Goal: Task Accomplishment & Management: Manage account settings

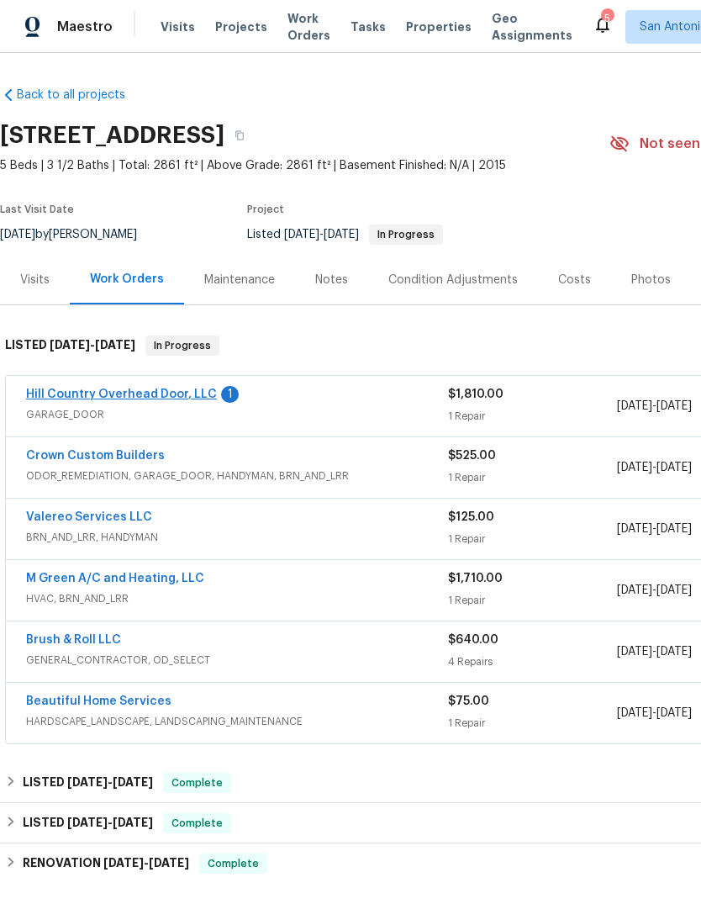
click at [82, 399] on link "Hill Country Overhead Door, LLC" at bounding box center [121, 395] width 191 height 12
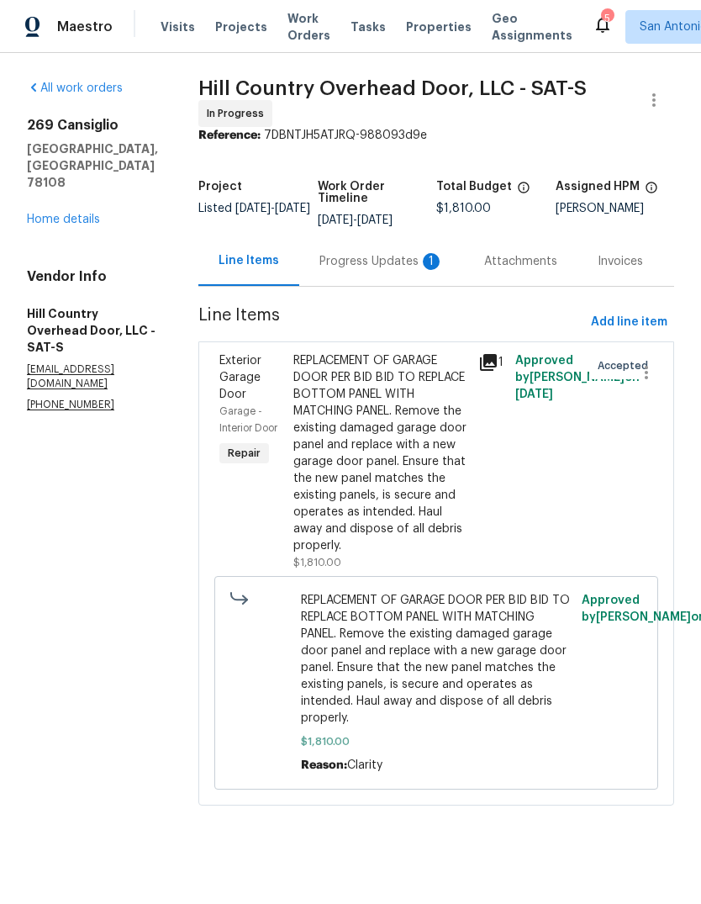
click at [367, 265] on div "Progress Updates 1" at bounding box center [382, 261] width 124 height 17
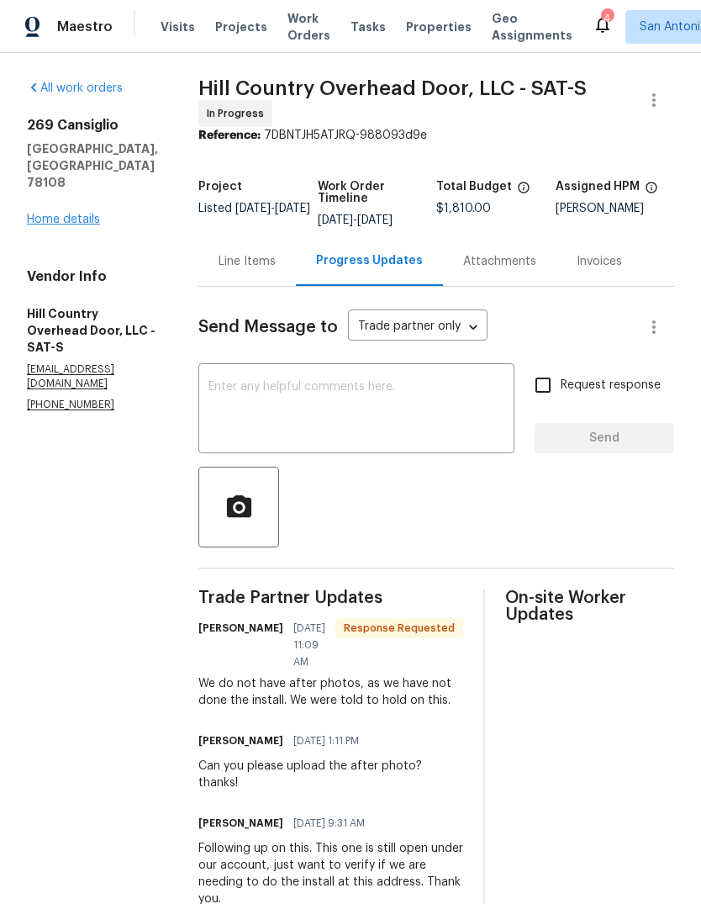
click at [71, 214] on link "Home details" at bounding box center [63, 220] width 73 height 12
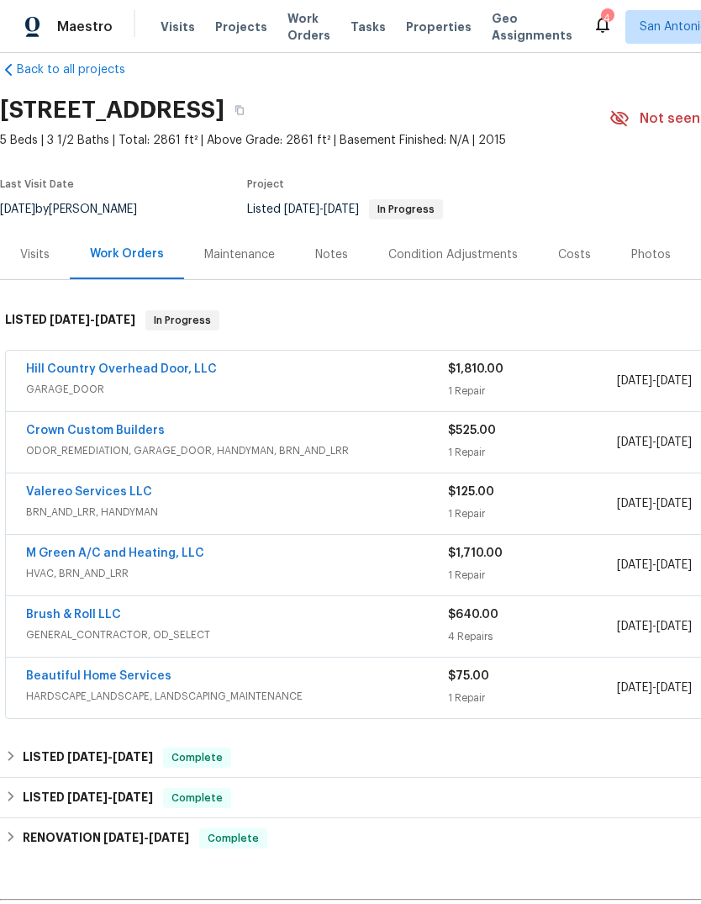
scroll to position [25, 0]
click at [98, 373] on link "Hill Country Overhead Door, LLC" at bounding box center [121, 369] width 191 height 12
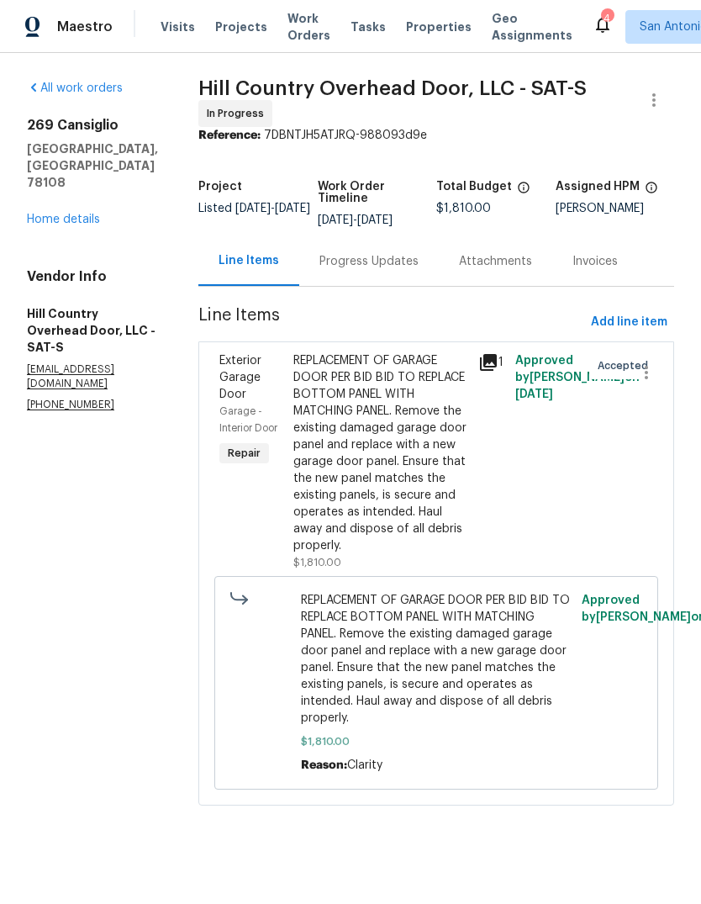
click at [329, 267] on div "Progress Updates" at bounding box center [369, 261] width 99 height 17
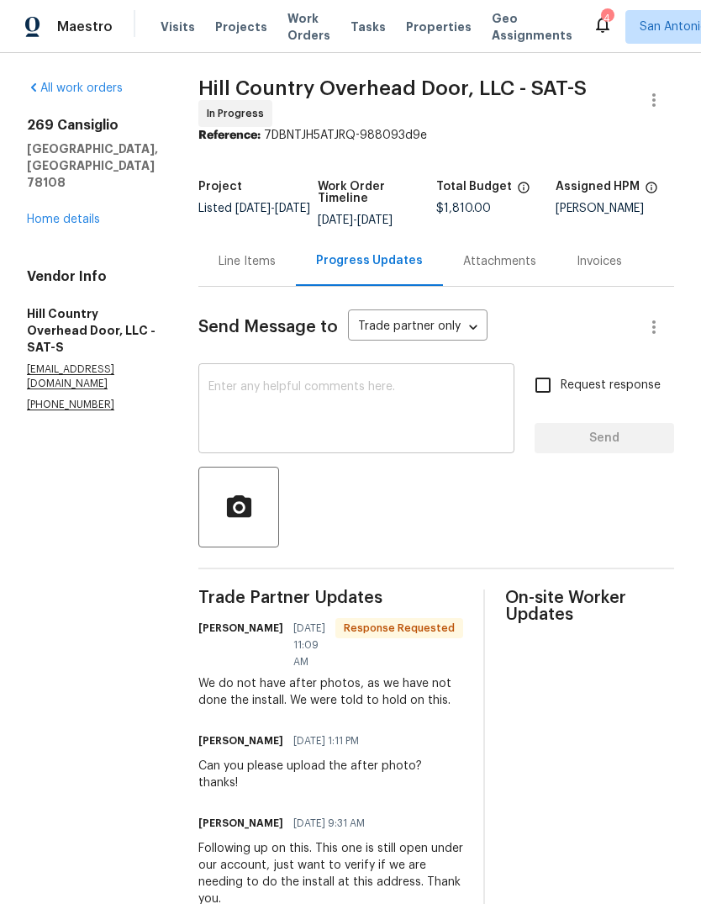
click at [225, 383] on textarea at bounding box center [357, 410] width 296 height 59
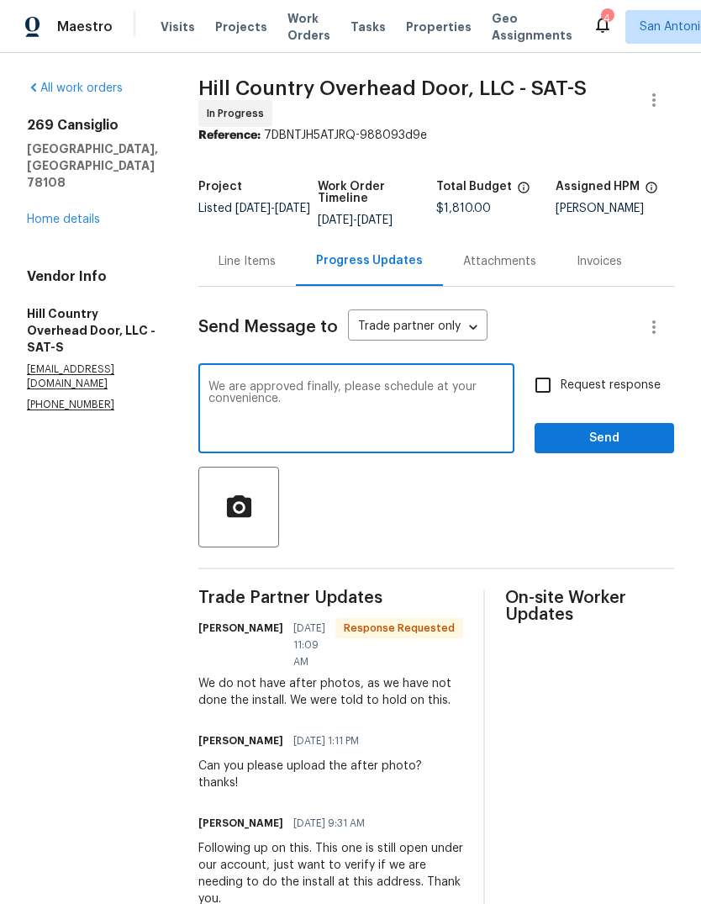
type textarea "We are approved finally, please schedule at your convenience."
click at [589, 431] on span "Send" at bounding box center [604, 438] width 113 height 21
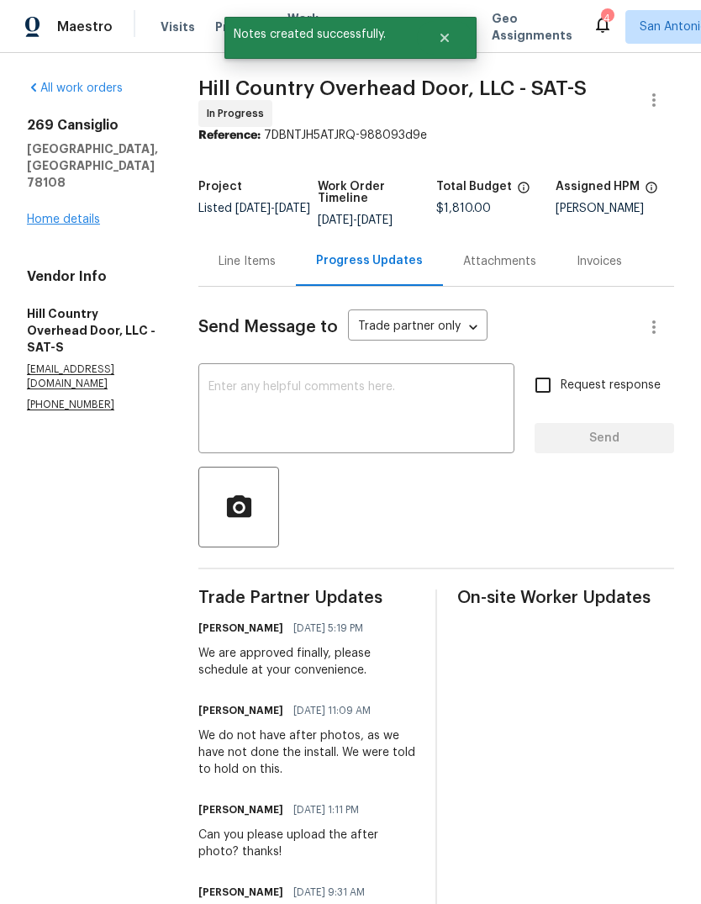
click at [43, 214] on link "Home details" at bounding box center [63, 220] width 73 height 12
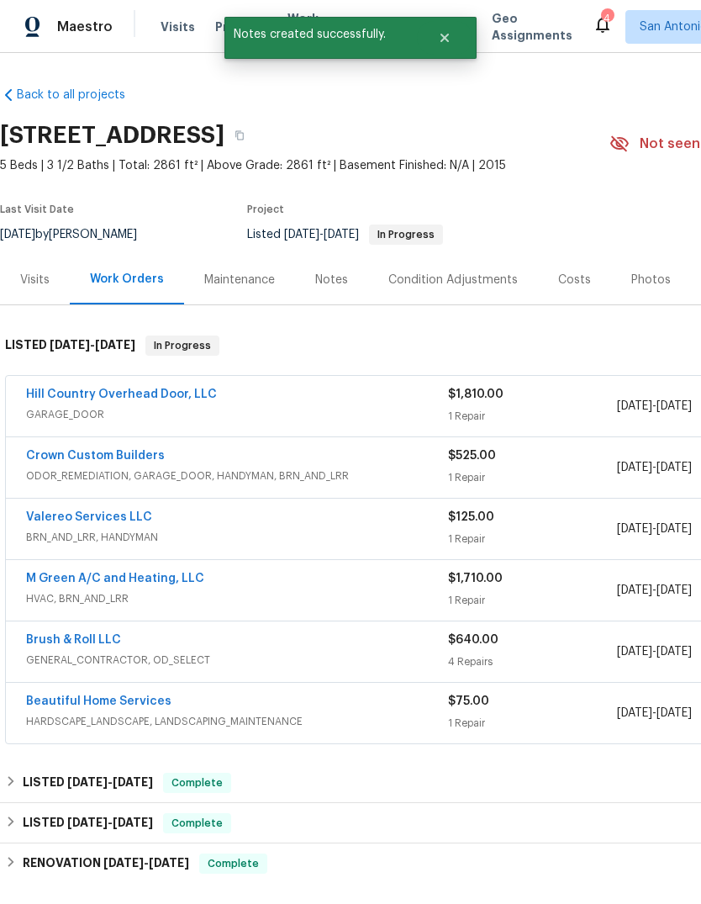
click at [473, 284] on div "Condition Adjustments" at bounding box center [454, 280] width 130 height 17
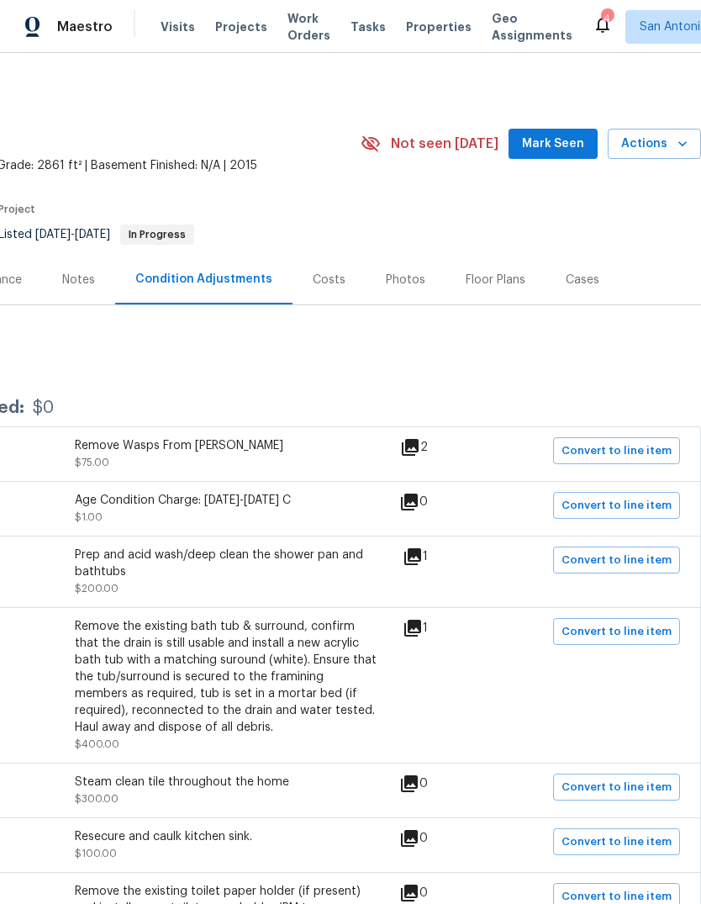
scroll to position [0, 249]
click at [620, 451] on span "Convert to line item" at bounding box center [617, 450] width 110 height 19
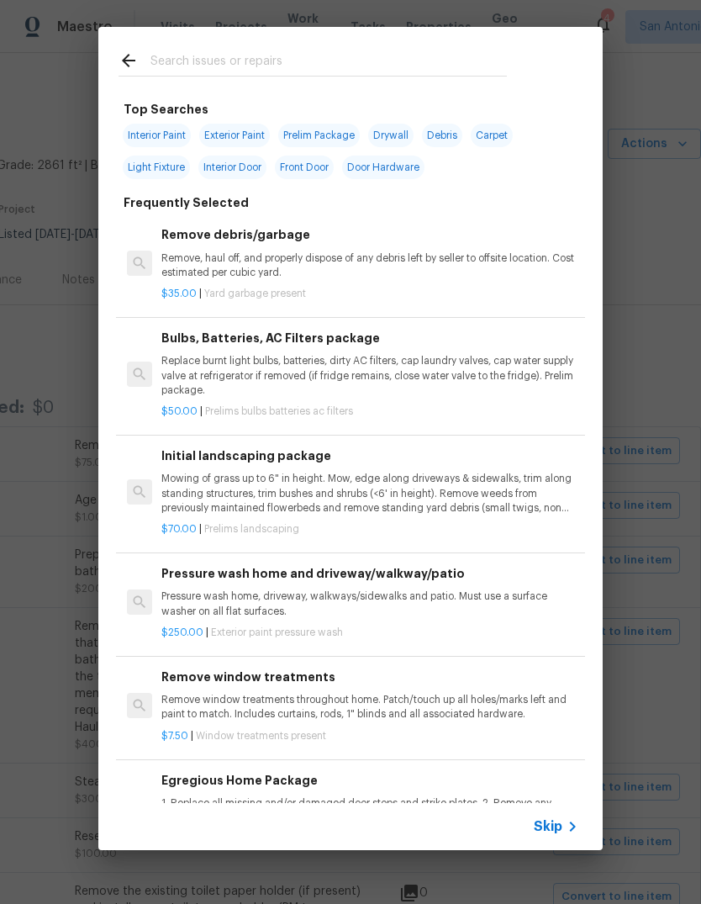
click at [250, 65] on input "text" at bounding box center [329, 62] width 357 height 25
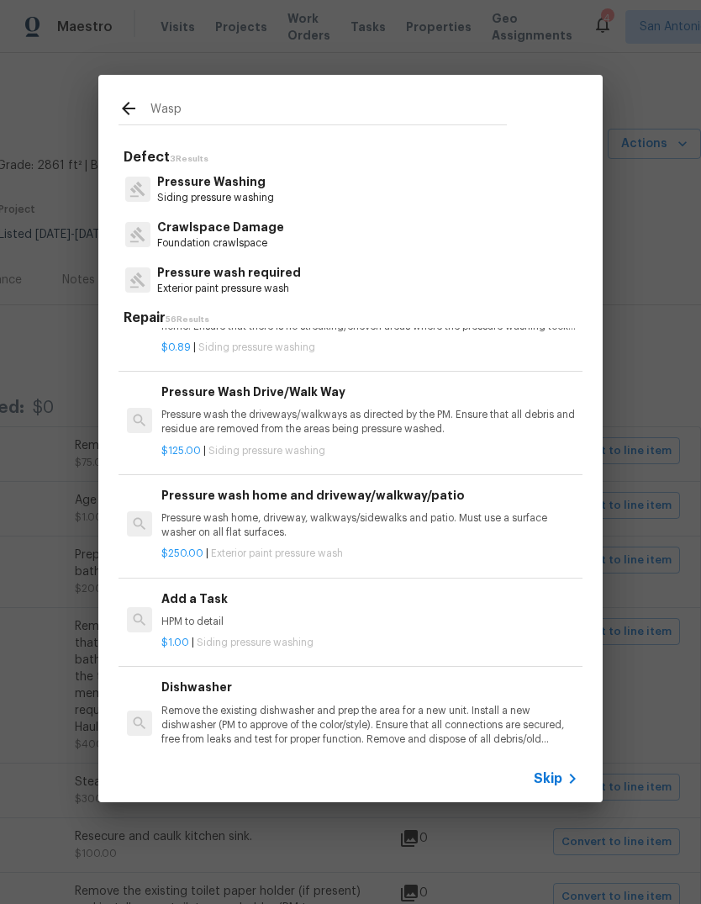
scroll to position [463, 0]
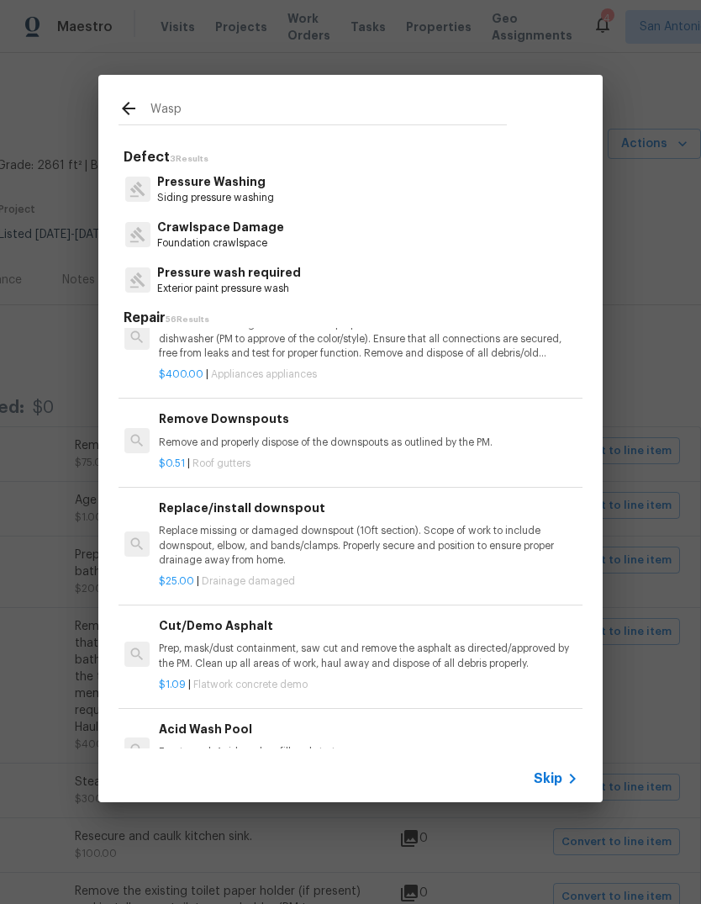
click at [205, 110] on input "Wasp" at bounding box center [329, 110] width 357 height 25
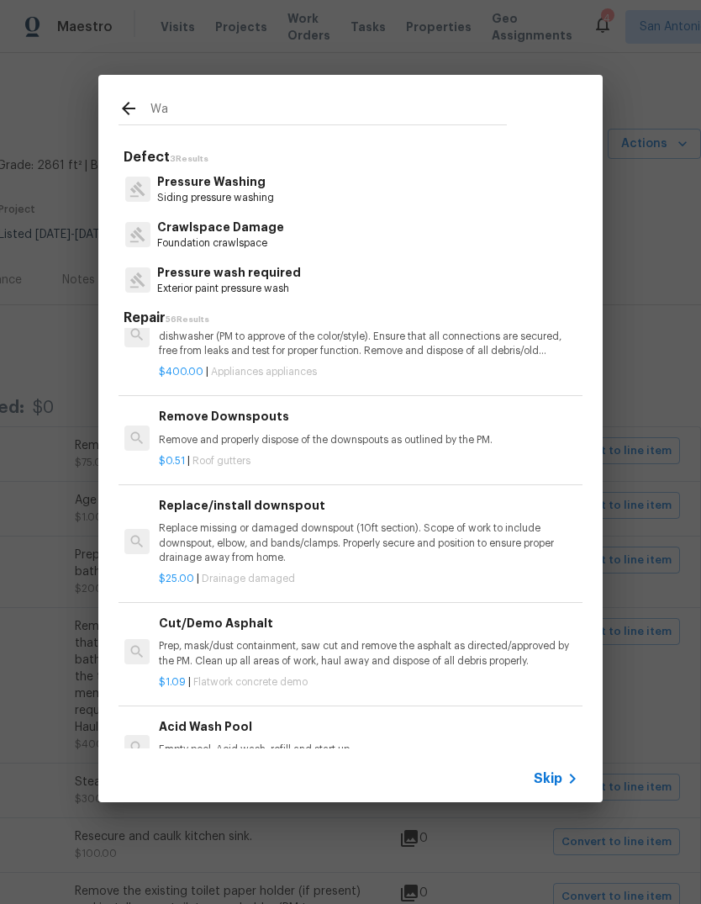
type input "W"
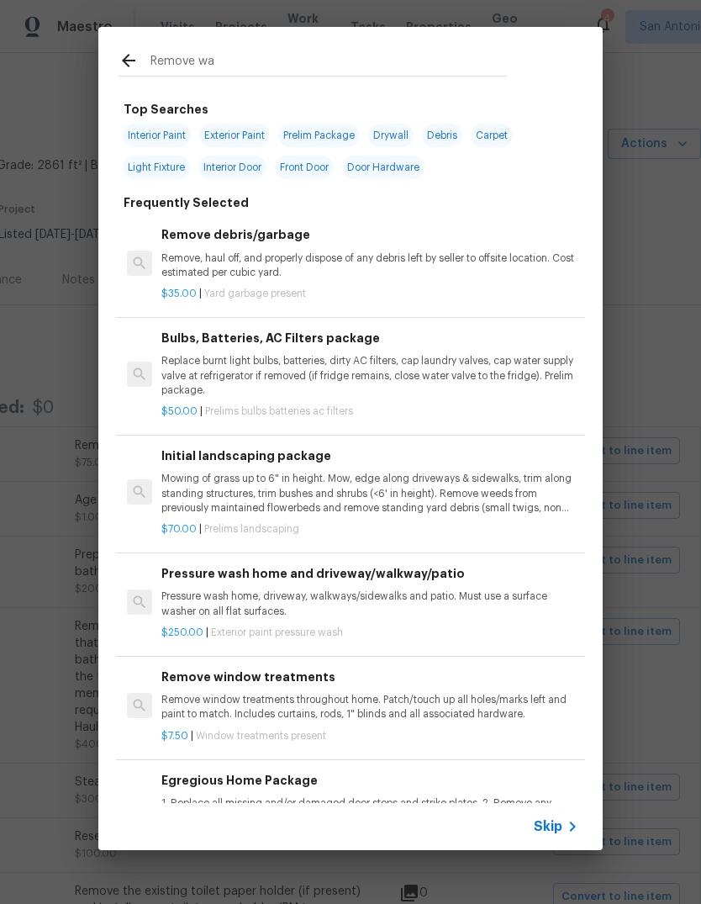
type input "Remove was"
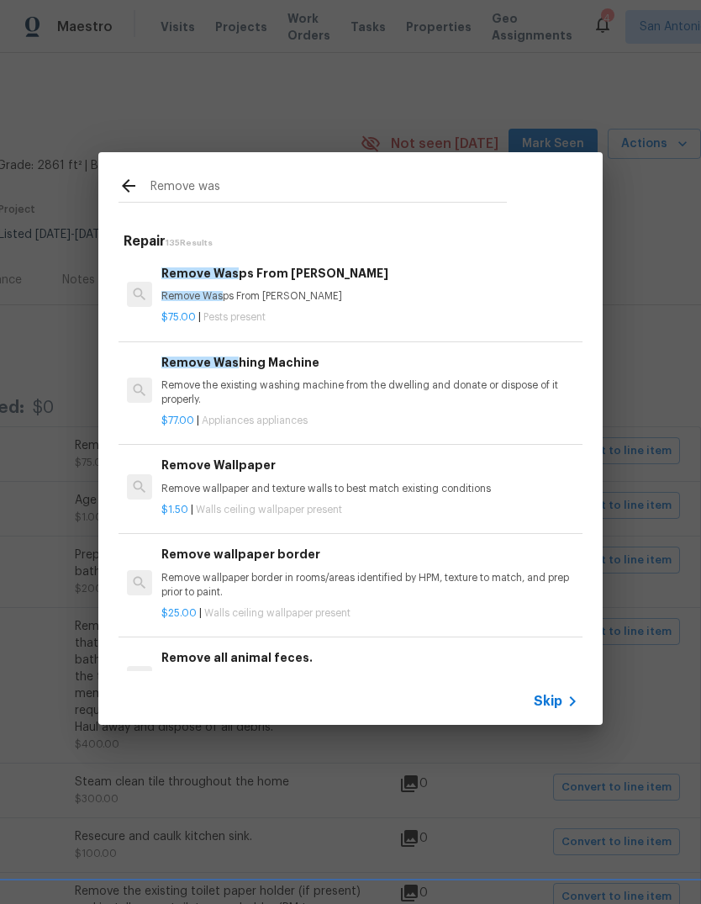
click at [253, 298] on p "Remove Was ps From [PERSON_NAME]" at bounding box center [369, 296] width 417 height 14
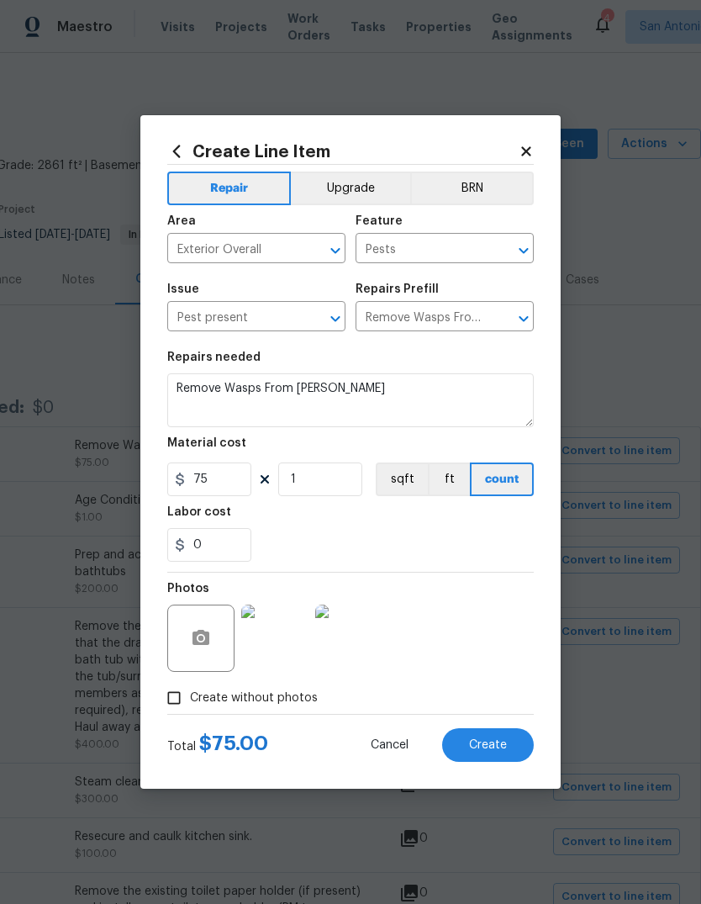
click at [256, 293] on div "Issue" at bounding box center [256, 294] width 178 height 22
click at [325, 484] on input "1" at bounding box center [320, 480] width 84 height 34
type input "2"
click at [480, 547] on div "0" at bounding box center [350, 545] width 367 height 34
click at [195, 648] on icon "button" at bounding box center [201, 638] width 20 height 20
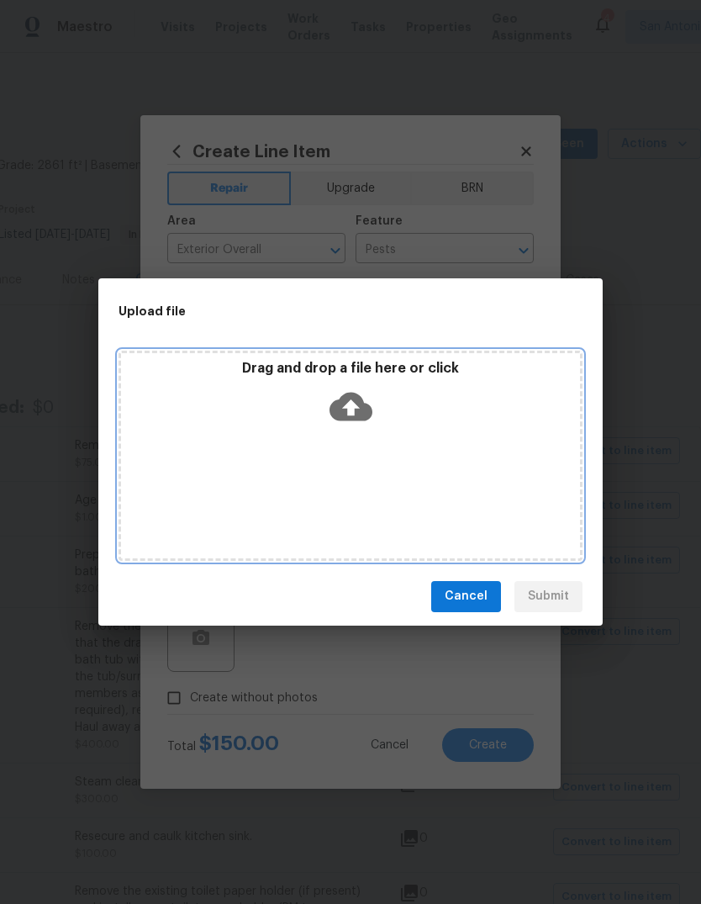
click at [351, 424] on icon at bounding box center [351, 406] width 43 height 43
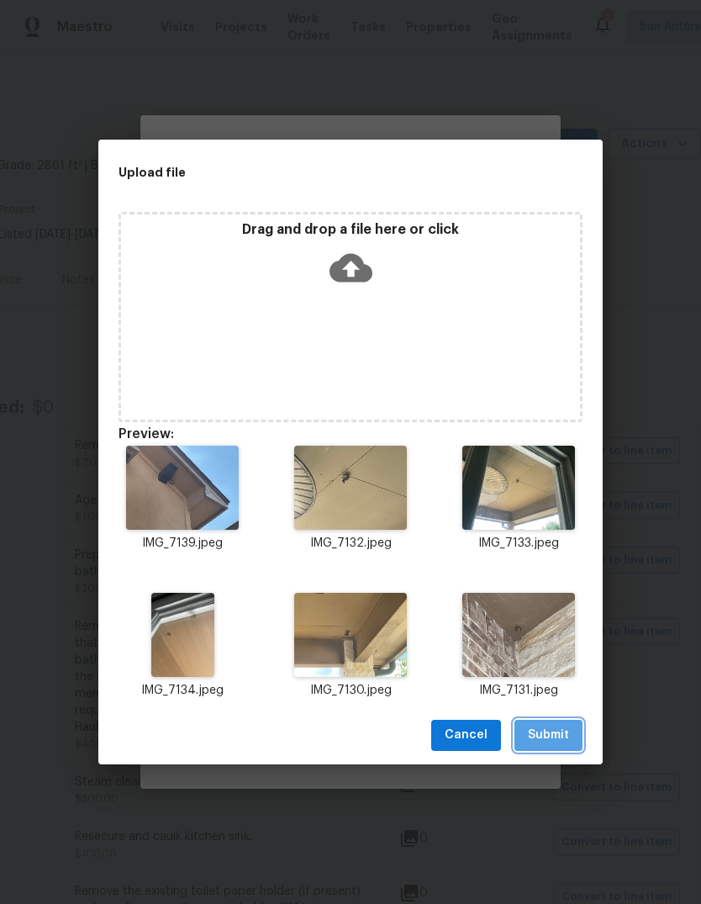
click at [558, 737] on span "Submit" at bounding box center [548, 735] width 41 height 21
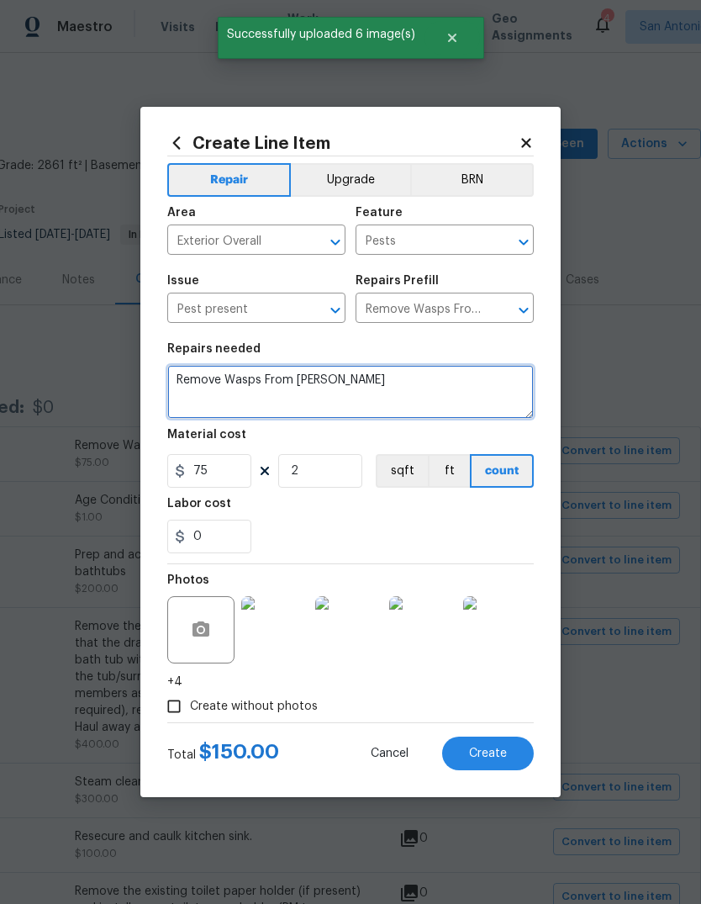
click at [354, 396] on textarea "Remove Wasps From [PERSON_NAME]" at bounding box center [350, 392] width 367 height 54
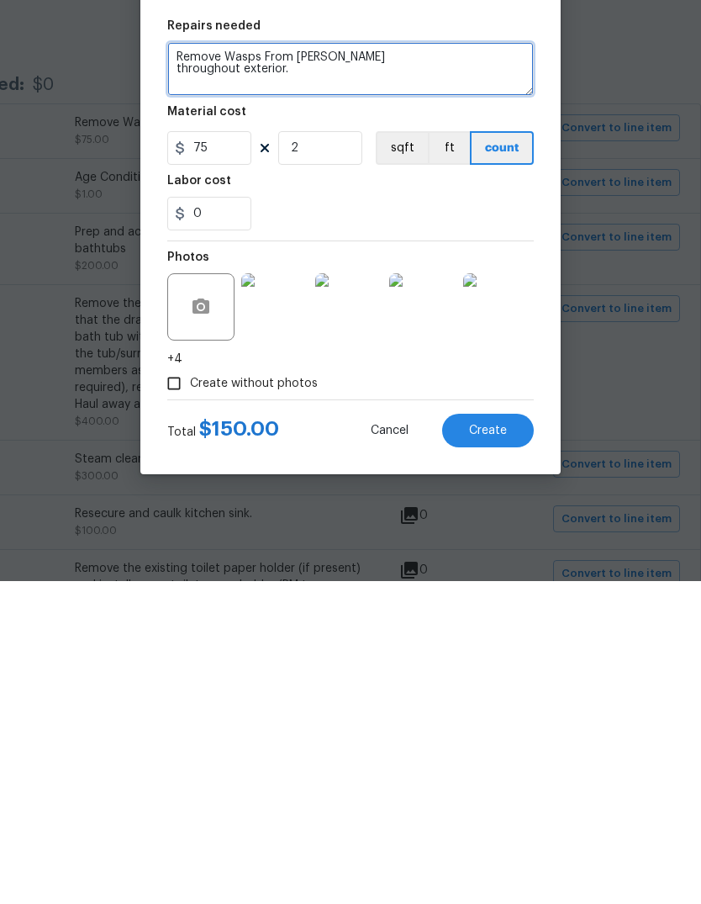
scroll to position [4, 0]
type textarea "Remove Wasps From [PERSON_NAME] throughout exterior."
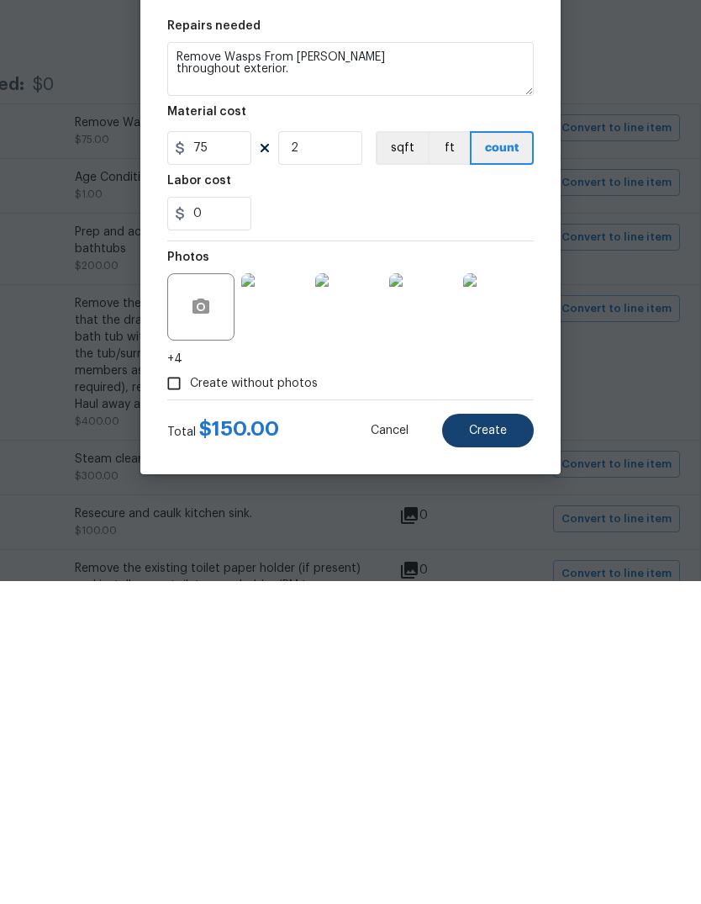
click at [509, 737] on button "Create" at bounding box center [488, 754] width 92 height 34
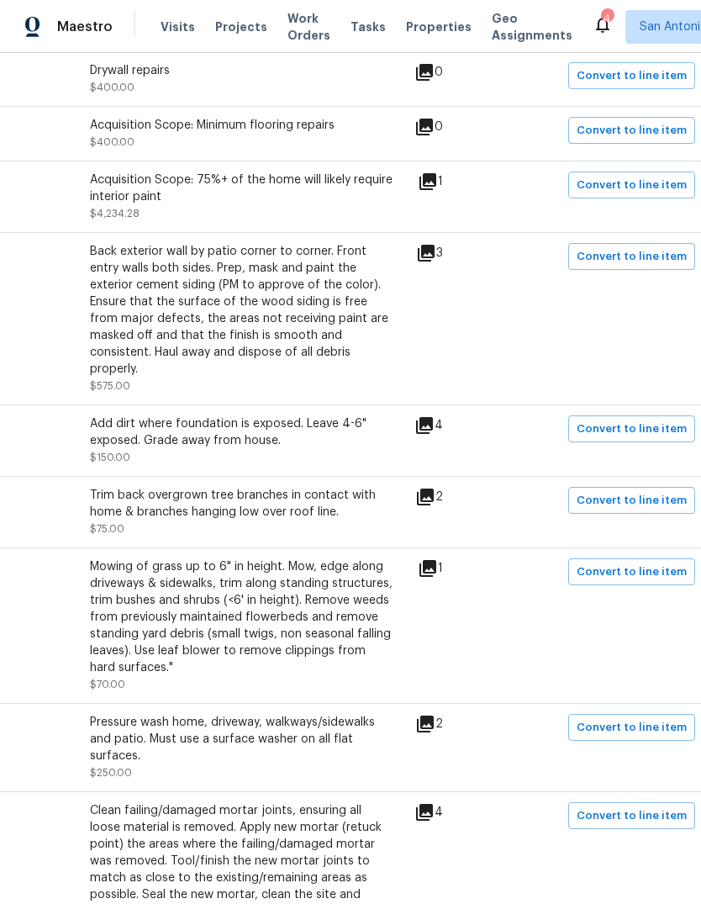
scroll to position [961, 235]
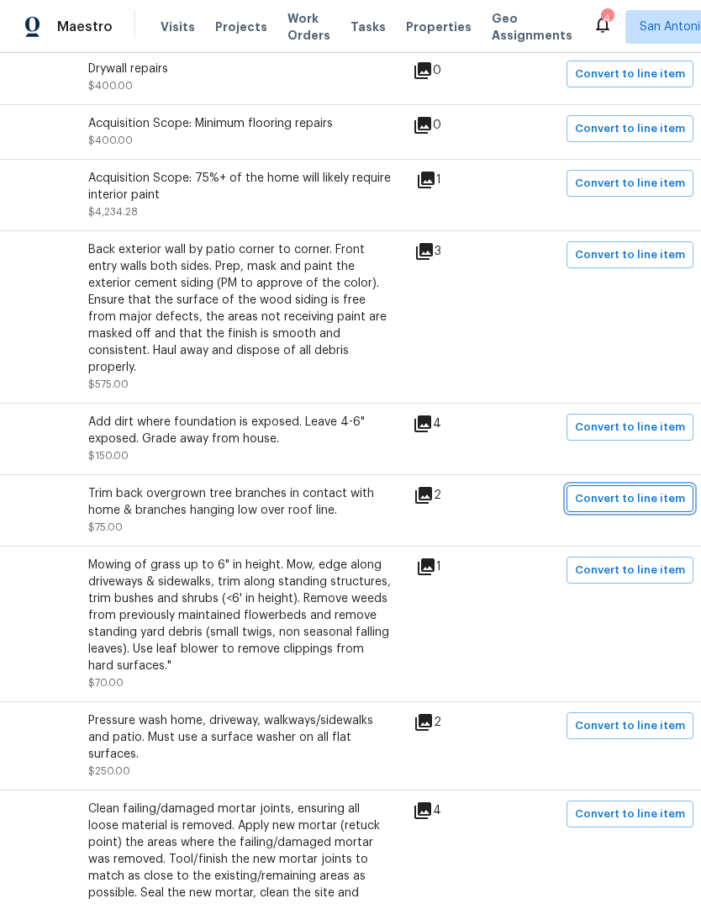
click at [634, 489] on span "Convert to line item" at bounding box center [630, 498] width 110 height 19
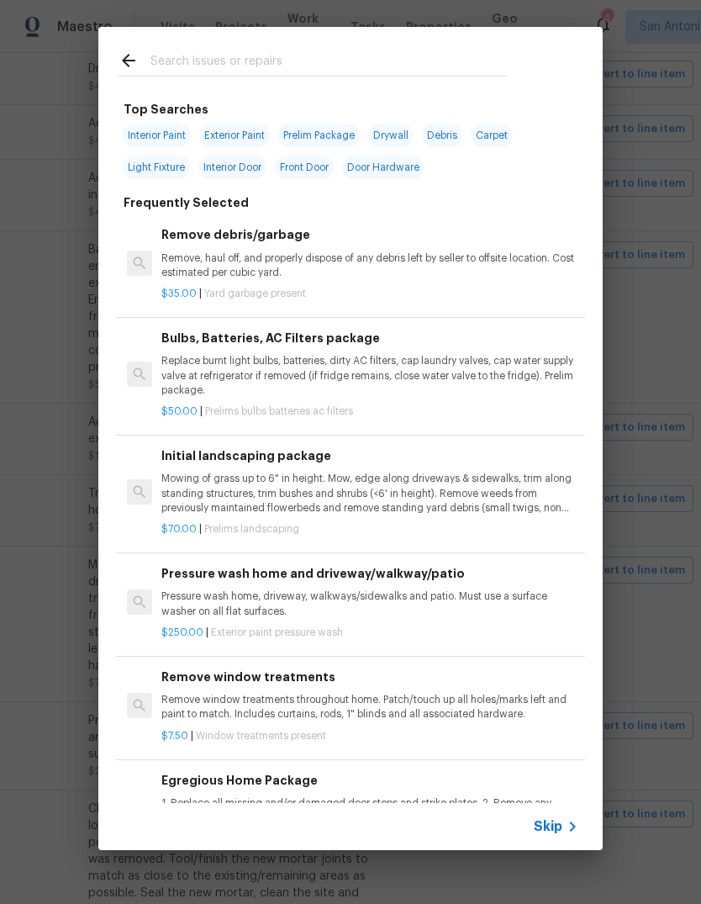
click at [215, 69] on input "text" at bounding box center [329, 62] width 357 height 25
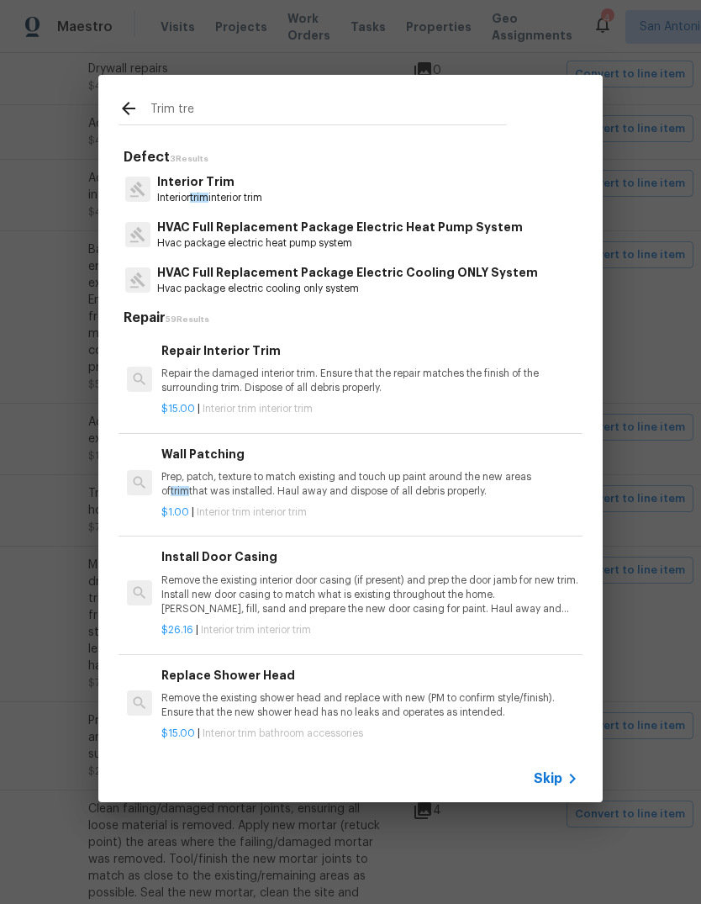
type input "Trim tree"
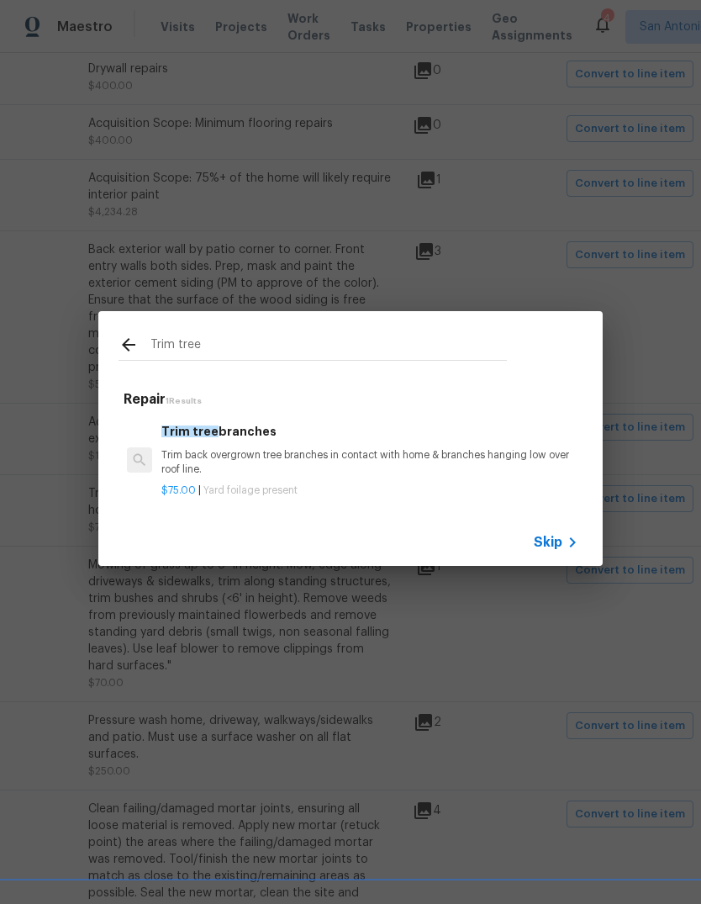
click at [278, 464] on p "Trim back overgrown tree branches in contact with home & branches hanging low o…" at bounding box center [369, 462] width 417 height 29
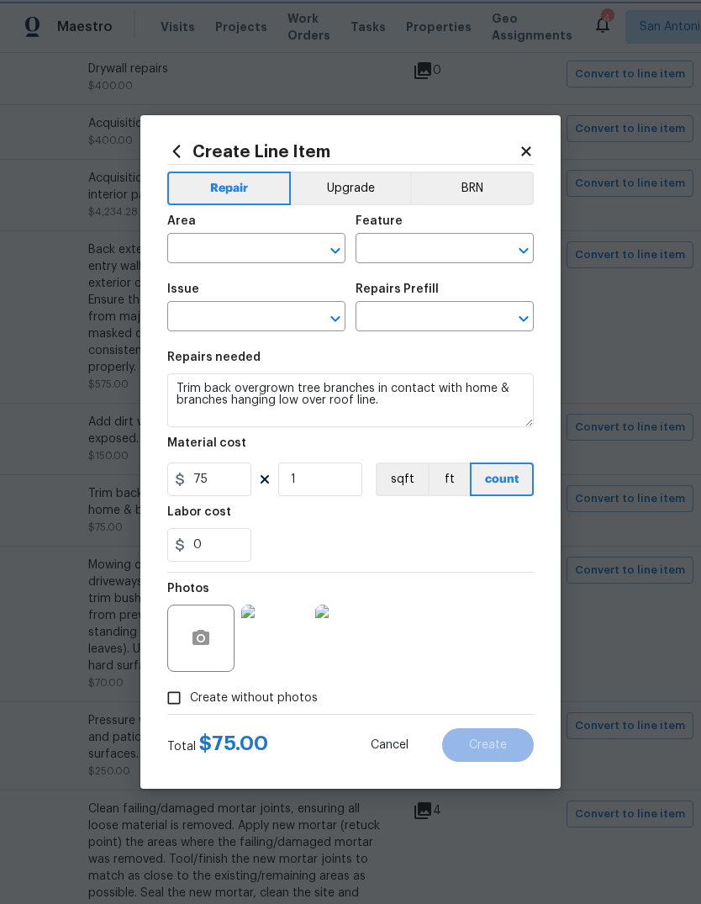
type input "Exterior Overall"
type input "Landscaping"
type input "Dead/overgrown tree or foliage"
type input "Trim tree branches $75.00"
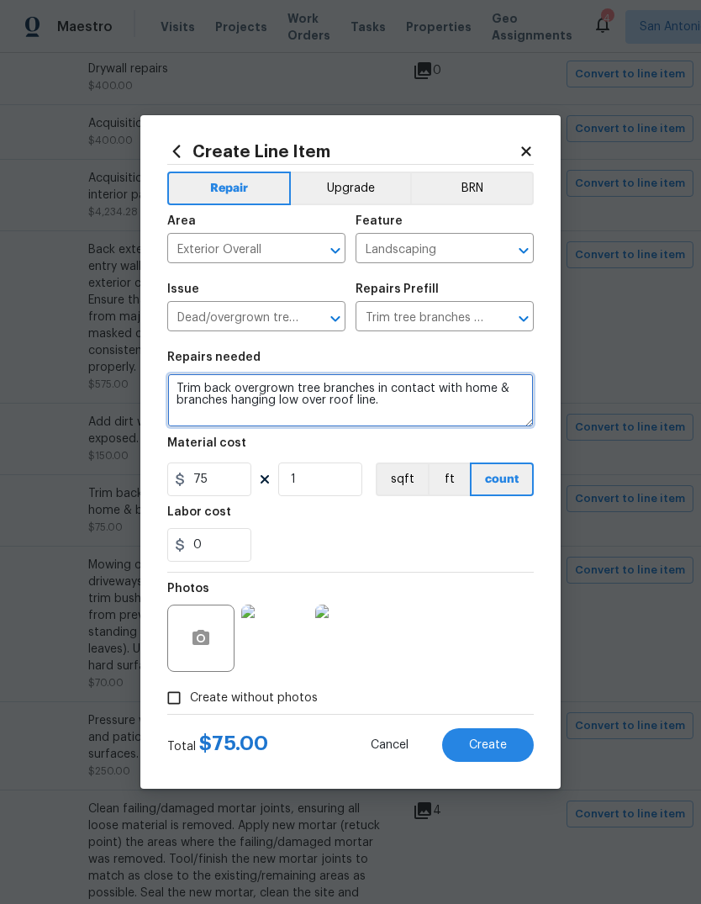
click at [186, 393] on textarea "Trim back overgrown tree branches in contact with home & branches hanging low o…" at bounding box center [350, 400] width 367 height 54
click at [347, 409] on textarea "Trim back overgrown tree branches in contact with home & branches hanging low o…" at bounding box center [350, 400] width 367 height 54
click at [179, 389] on textarea "Trim back overgrown tree branches in contact with home & branches hanging low o…" at bounding box center [350, 400] width 367 height 54
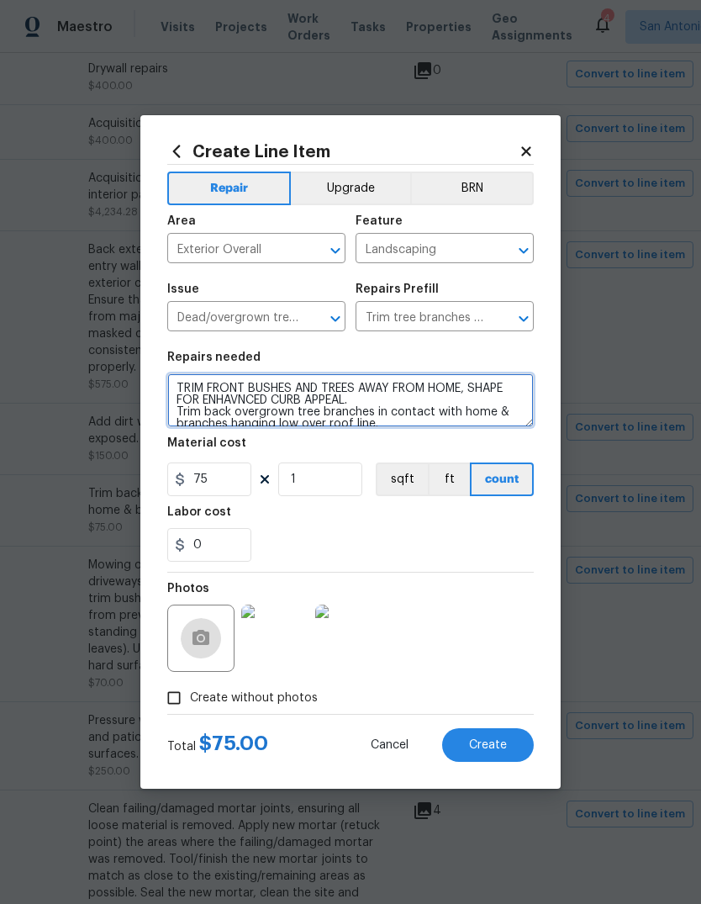
type textarea "TRIM FRONT BUSHES AND TREES AWAY FROM HOME, SHAPE FOR ENHAVNCED CURB APPEAL. Tr…"
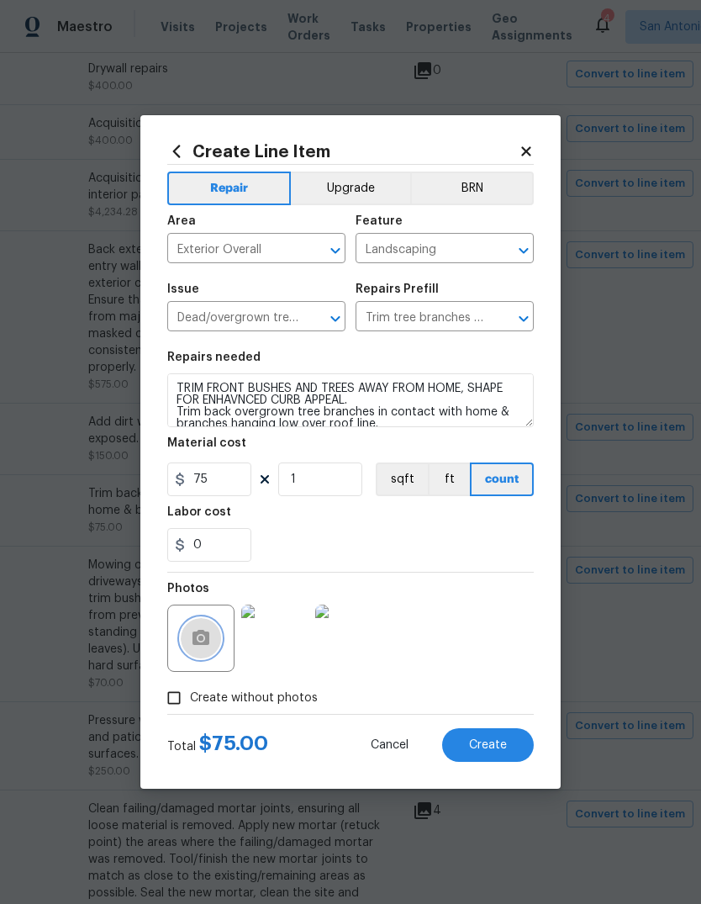
click at [214, 638] on button "button" at bounding box center [201, 638] width 40 height 40
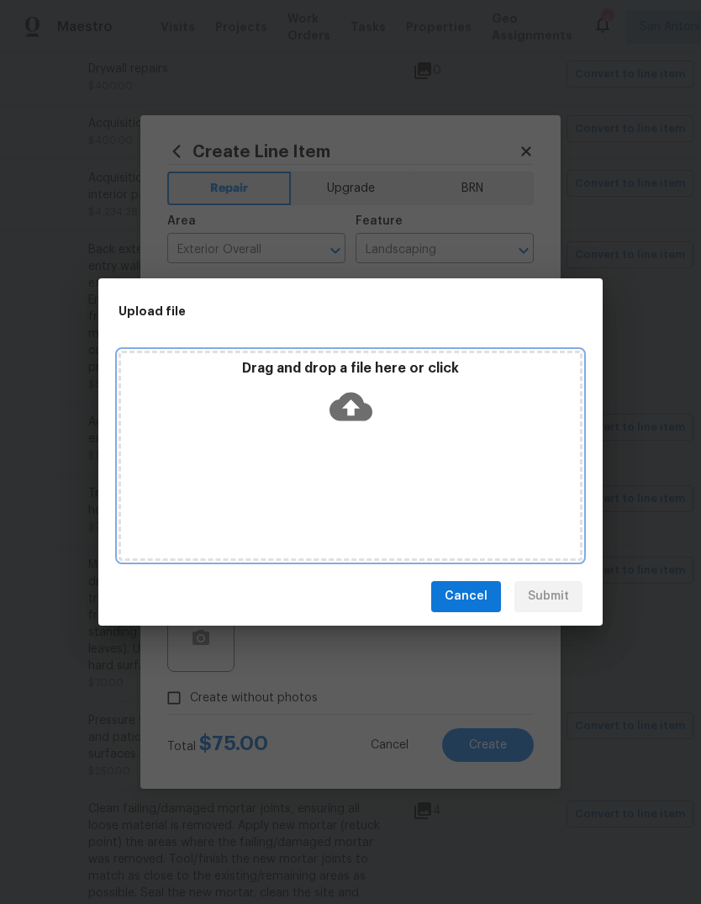
click at [355, 413] on icon at bounding box center [351, 406] width 43 height 29
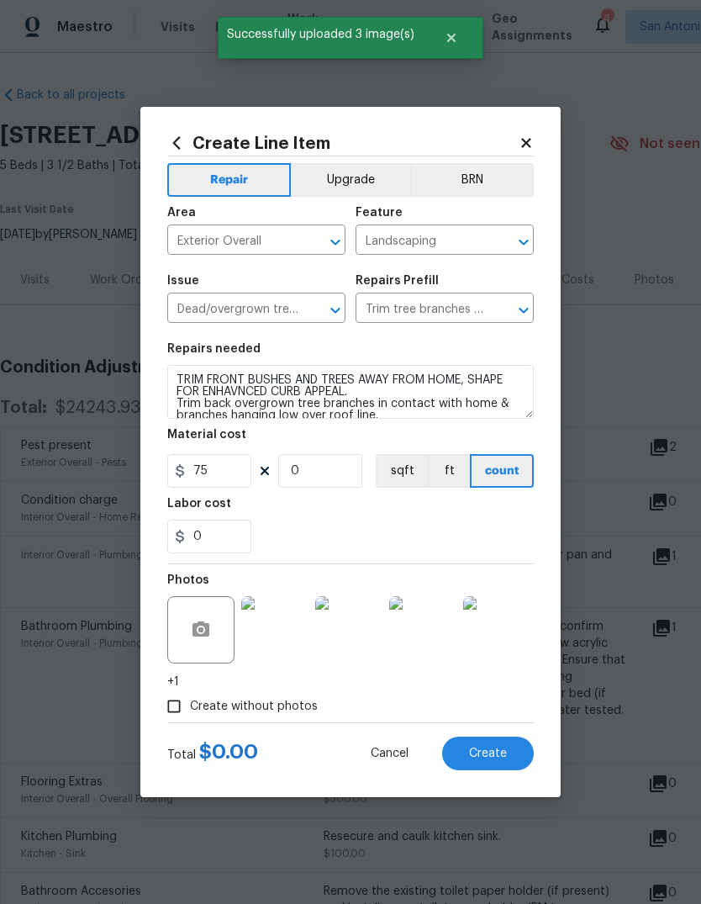
scroll to position [961, 235]
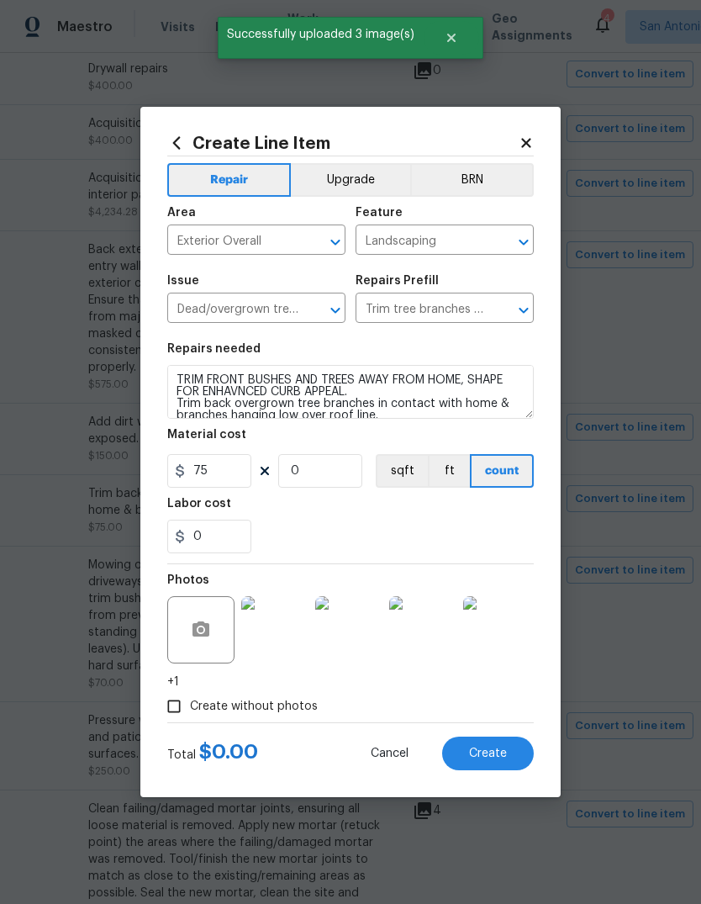
type input "2"
click at [504, 550] on div "0" at bounding box center [350, 537] width 367 height 34
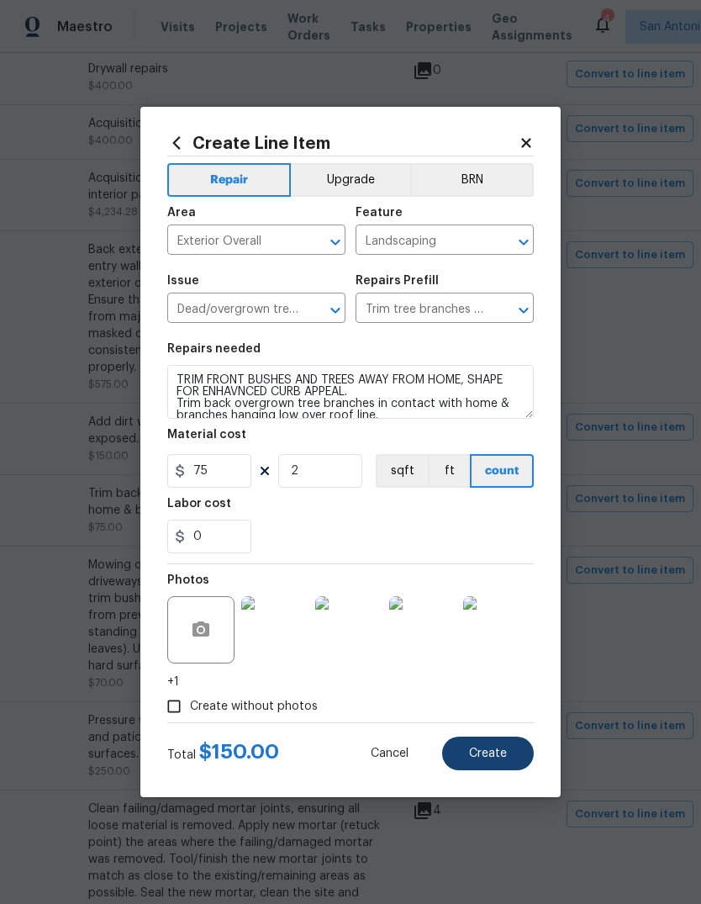
click at [489, 753] on span "Create" at bounding box center [488, 754] width 38 height 13
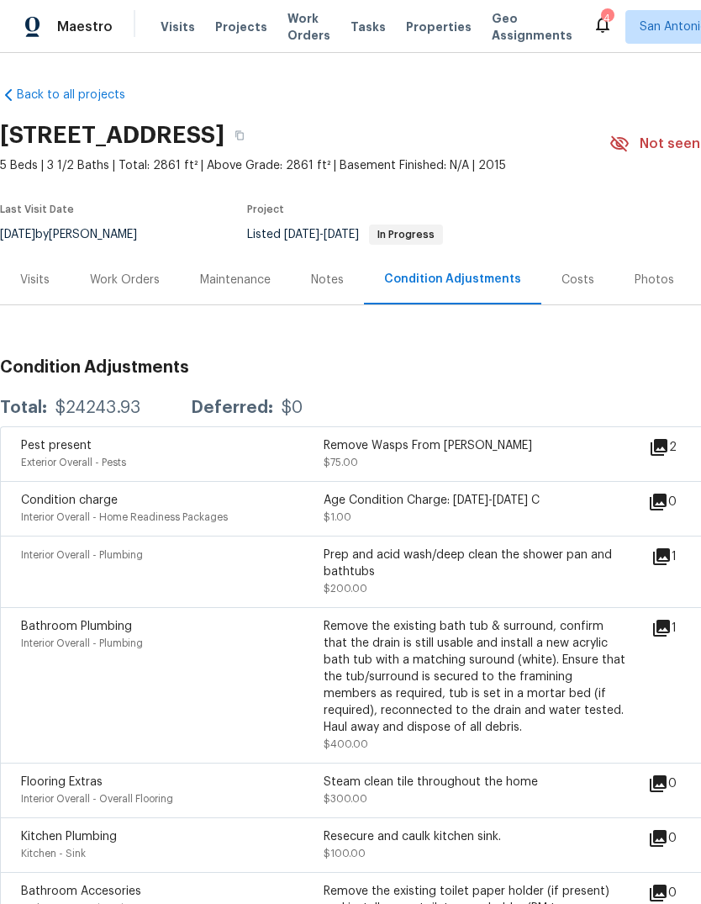
scroll to position [0, 0]
click at [130, 272] on div "Work Orders" at bounding box center [125, 280] width 70 height 17
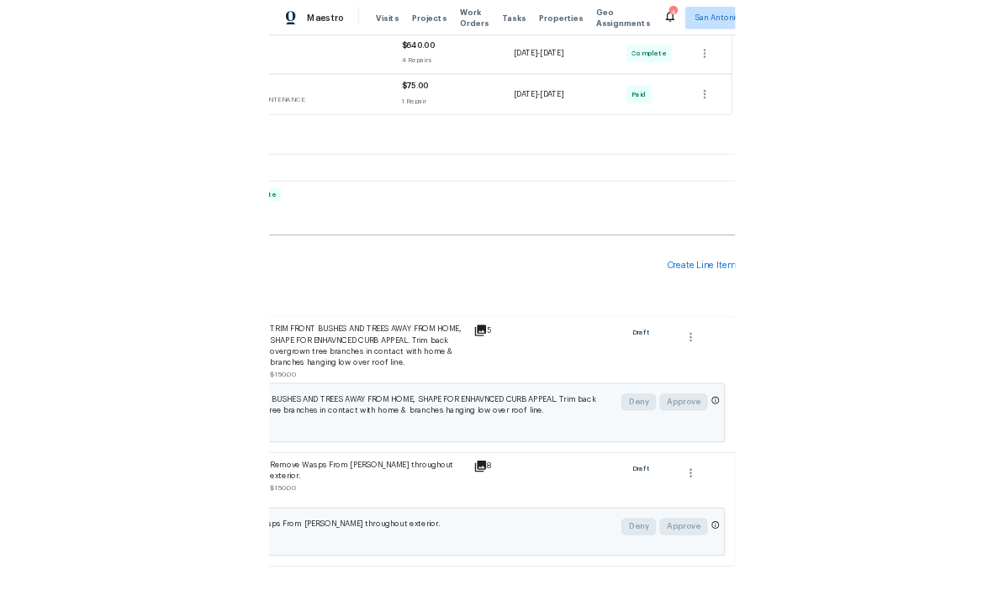
scroll to position [571, 249]
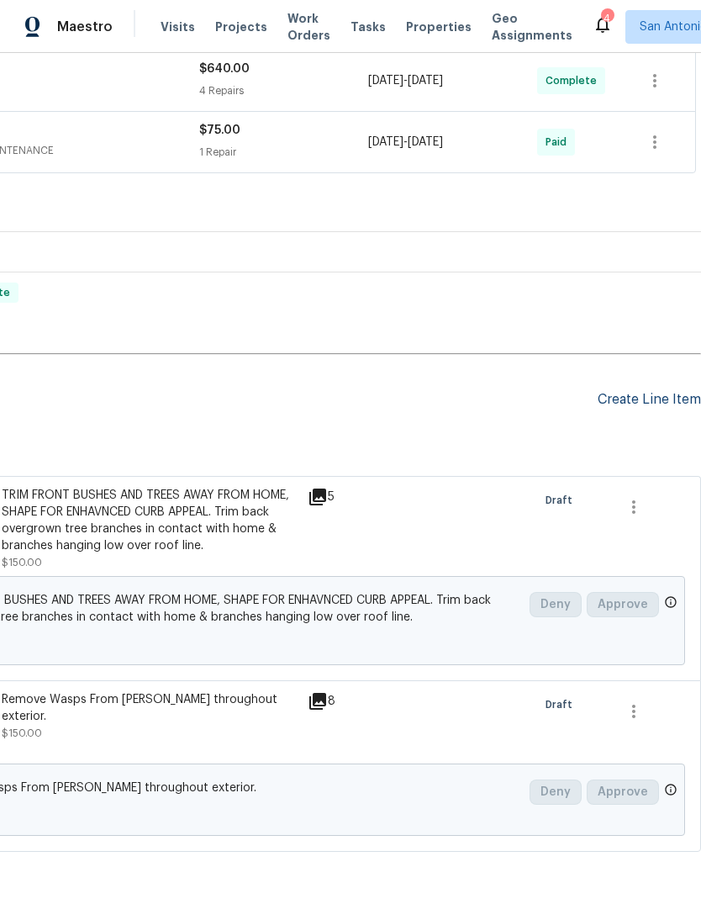
click at [626, 406] on div "Create Line Item" at bounding box center [649, 400] width 103 height 16
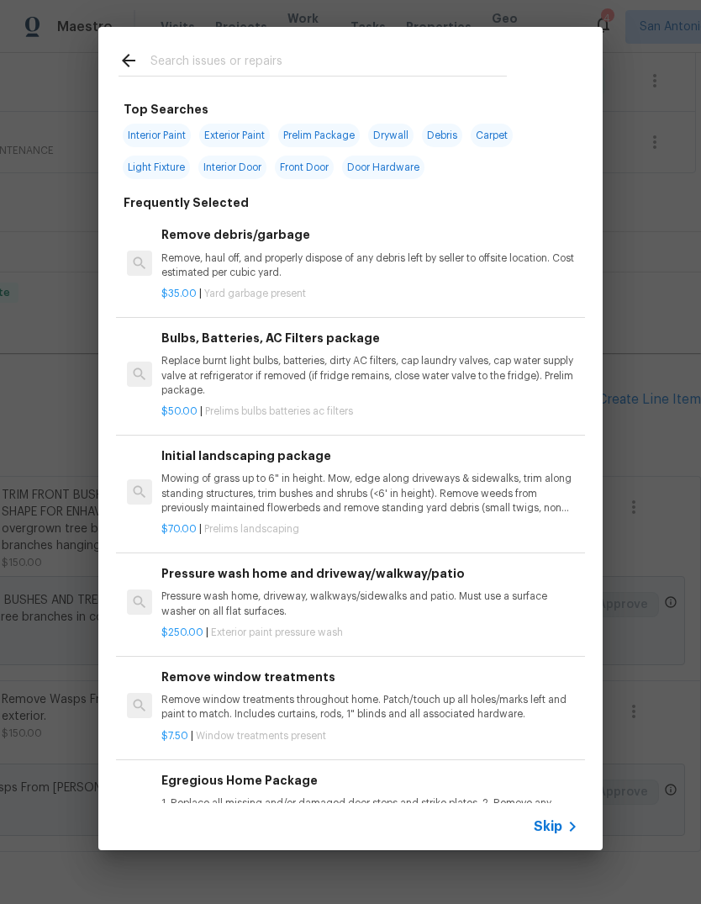
click at [235, 60] on input "text" at bounding box center [329, 62] width 357 height 25
type input "Mortar"
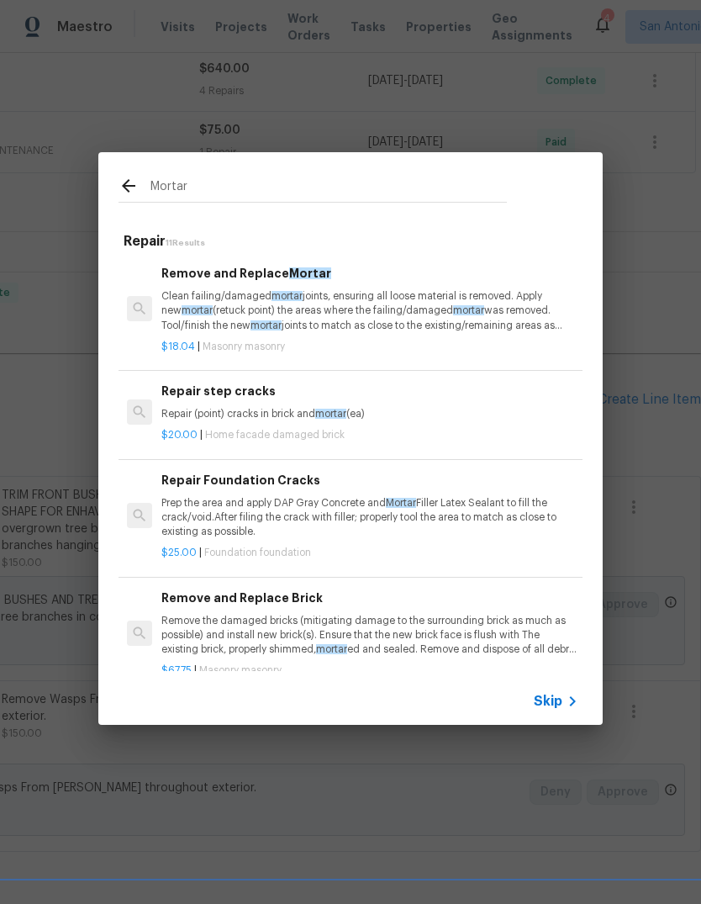
click at [348, 317] on p "Clean failing/damaged mortar joints, ensuring all loose material is removed. Ap…" at bounding box center [369, 310] width 417 height 43
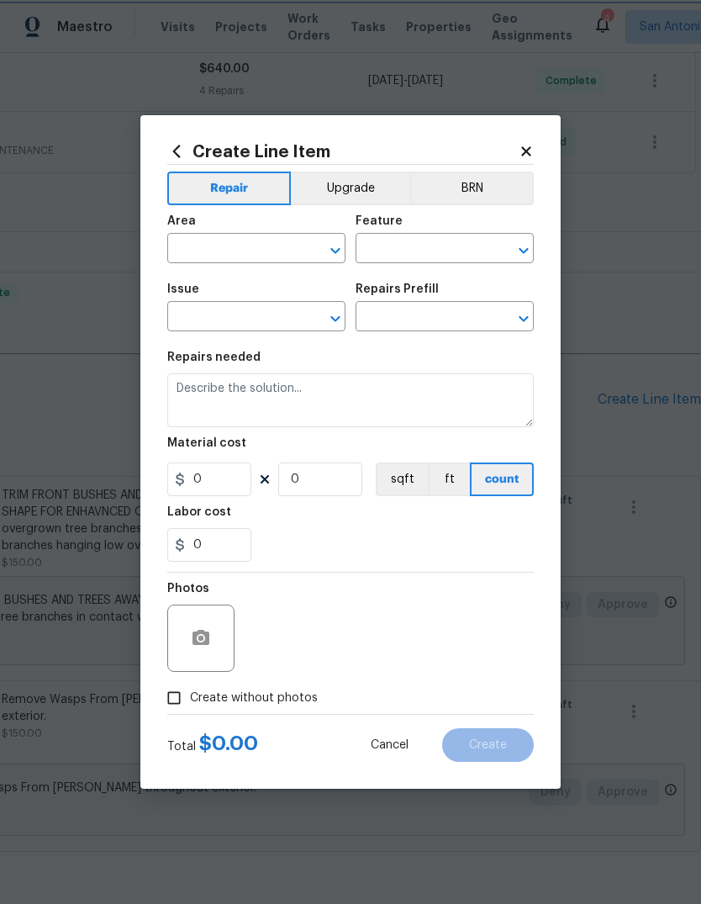
type input "Masonry"
type input "Remove and Replace Mortar $18.04"
type textarea "Clean failing/damaged mortar joints, ensuring all loose material is removed. Ap…"
type input "18.04"
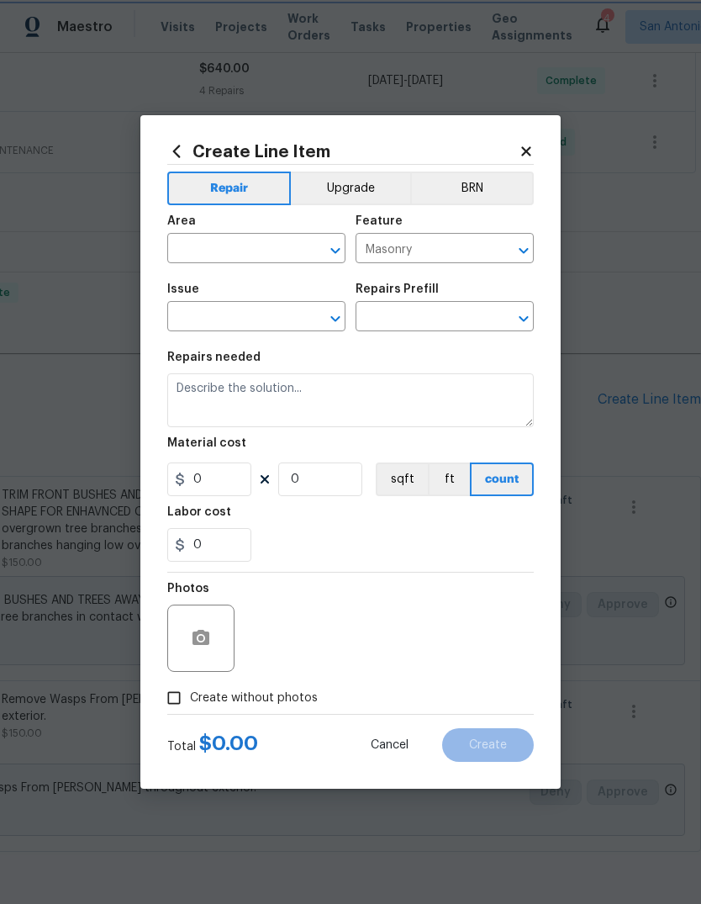
type input "1"
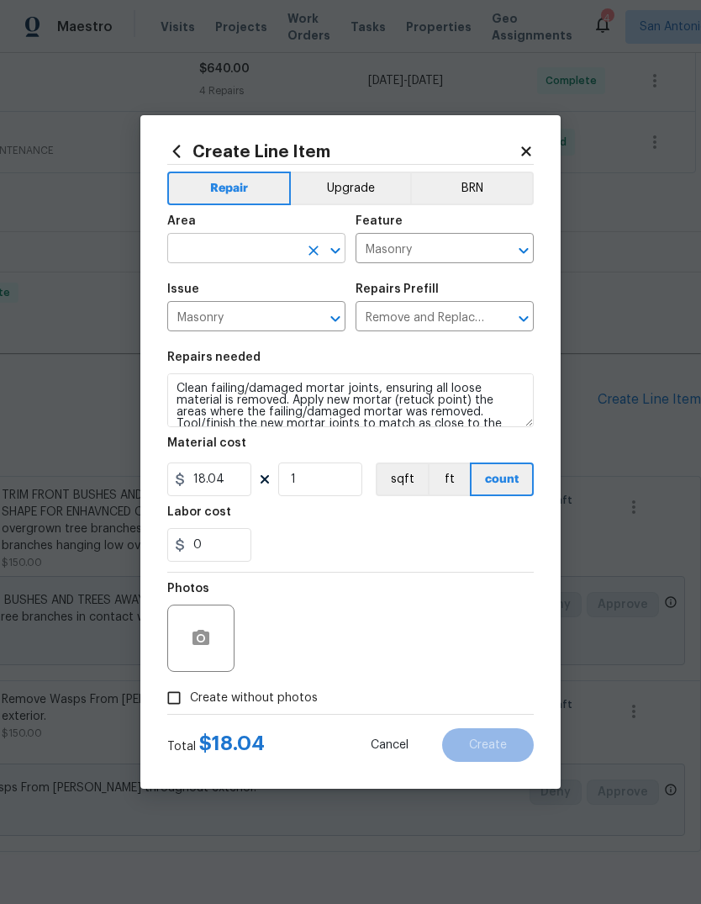
click at [227, 248] on input "text" at bounding box center [232, 250] width 131 height 26
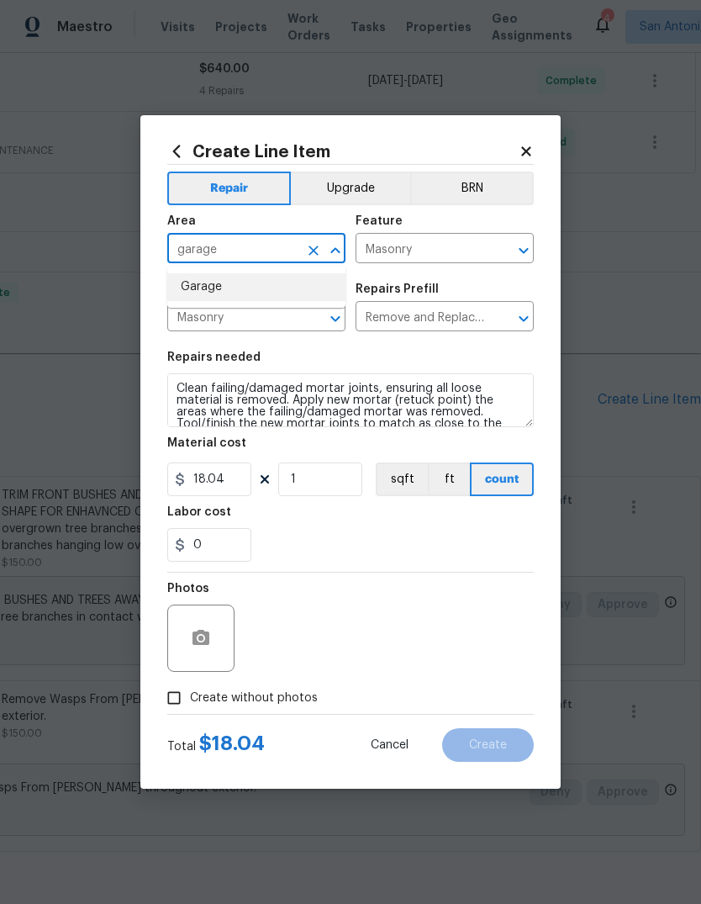
click at [253, 287] on li "Garage" at bounding box center [256, 287] width 178 height 28
type input "Garage"
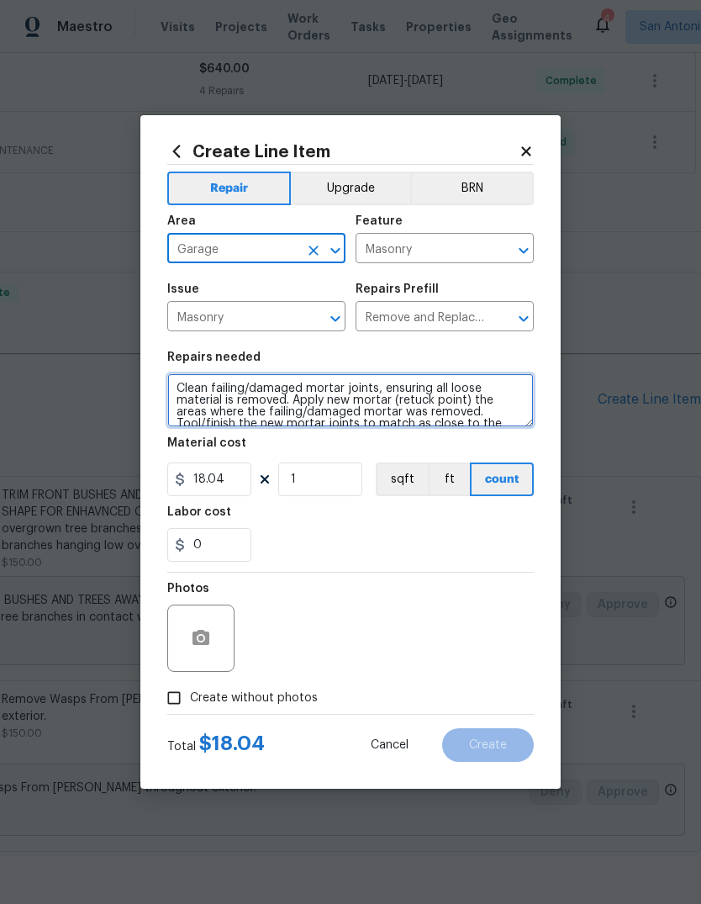
click at [177, 393] on textarea "Clean failing/damaged mortar joints, ensuring all loose material is removed. Ap…" at bounding box center [350, 400] width 367 height 54
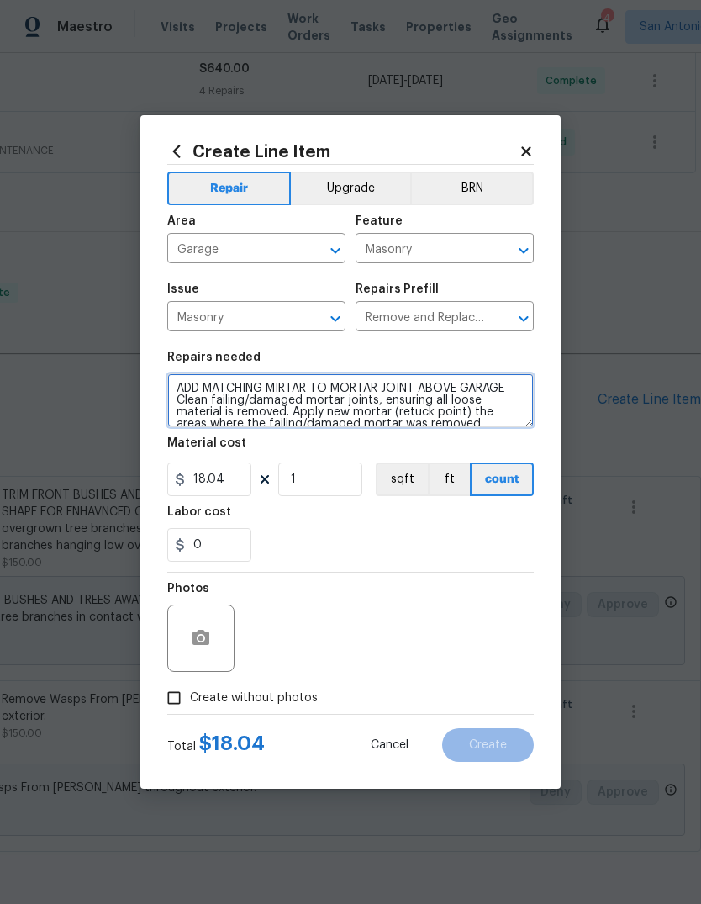
type textarea "ADD MATCHING MIRTAR TO MORTAR JOINT ABOVE GARAGE Clean failing/damaged mortar j…"
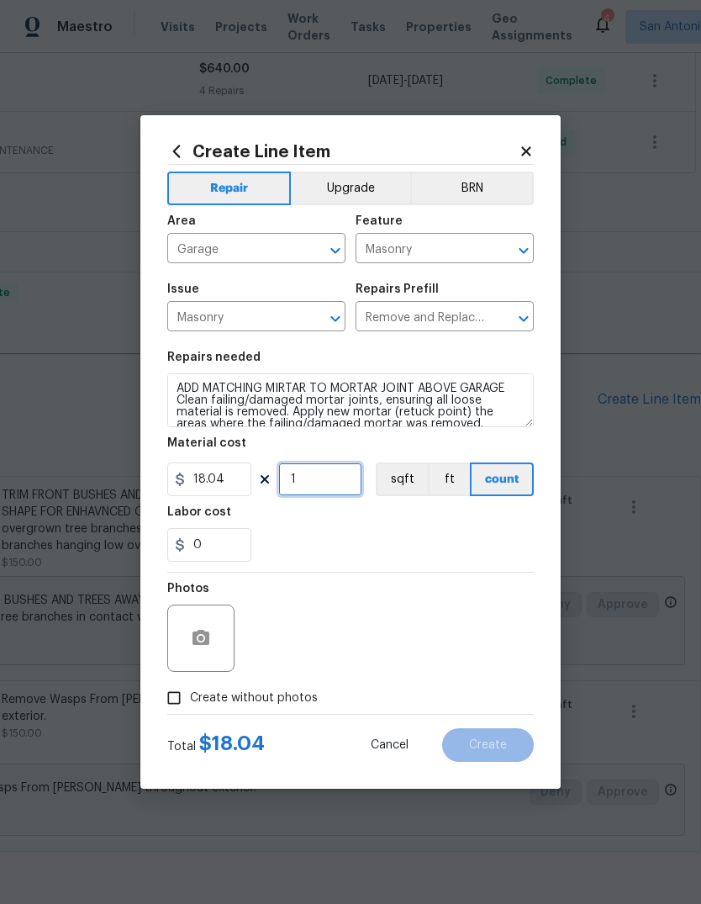
click at [308, 490] on input "1" at bounding box center [320, 480] width 84 height 34
type input "2"
click at [464, 554] on div "0" at bounding box center [350, 545] width 367 height 34
click at [194, 645] on icon "button" at bounding box center [201, 637] width 17 height 15
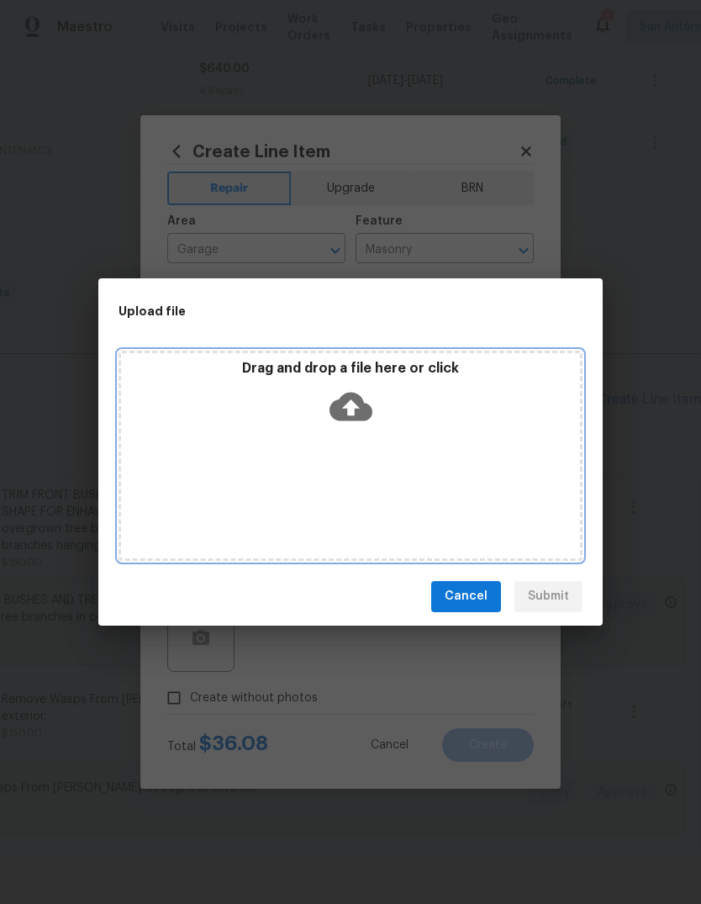
click at [359, 426] on icon at bounding box center [351, 406] width 43 height 43
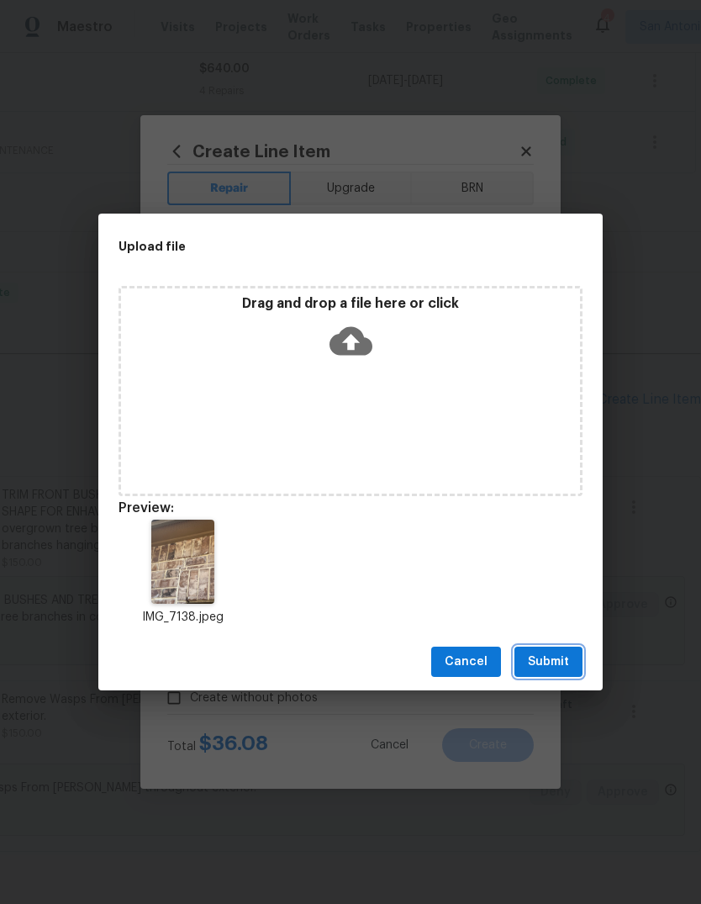
click at [558, 664] on span "Submit" at bounding box center [548, 662] width 41 height 21
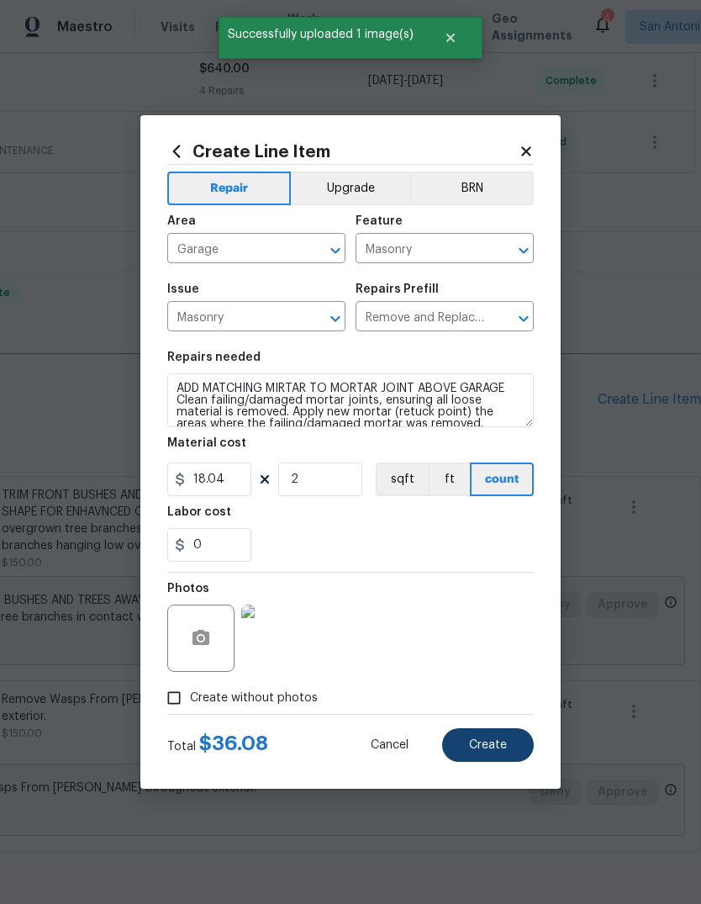
click at [507, 756] on button "Create" at bounding box center [488, 745] width 92 height 34
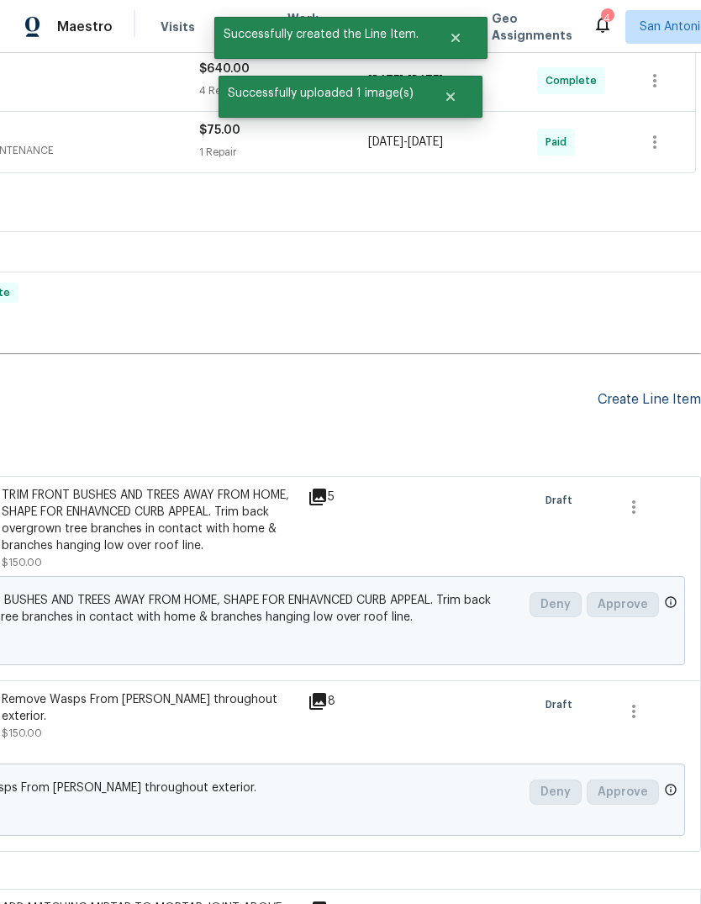
click at [654, 399] on div "Create Line Item" at bounding box center [649, 400] width 103 height 16
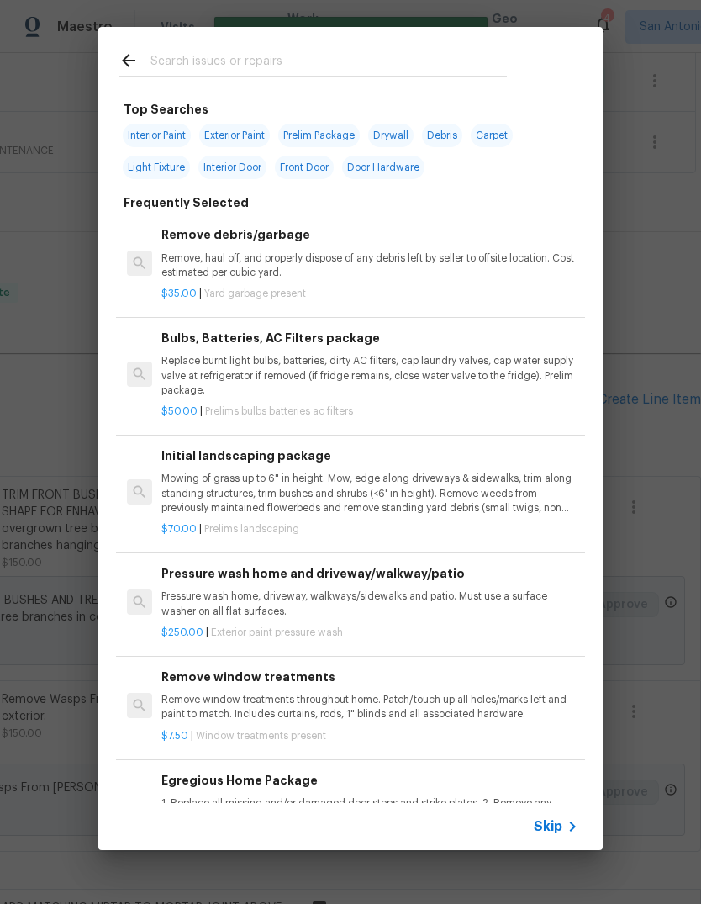
click at [225, 57] on input "text" at bounding box center [329, 62] width 357 height 25
type input "Batteri"
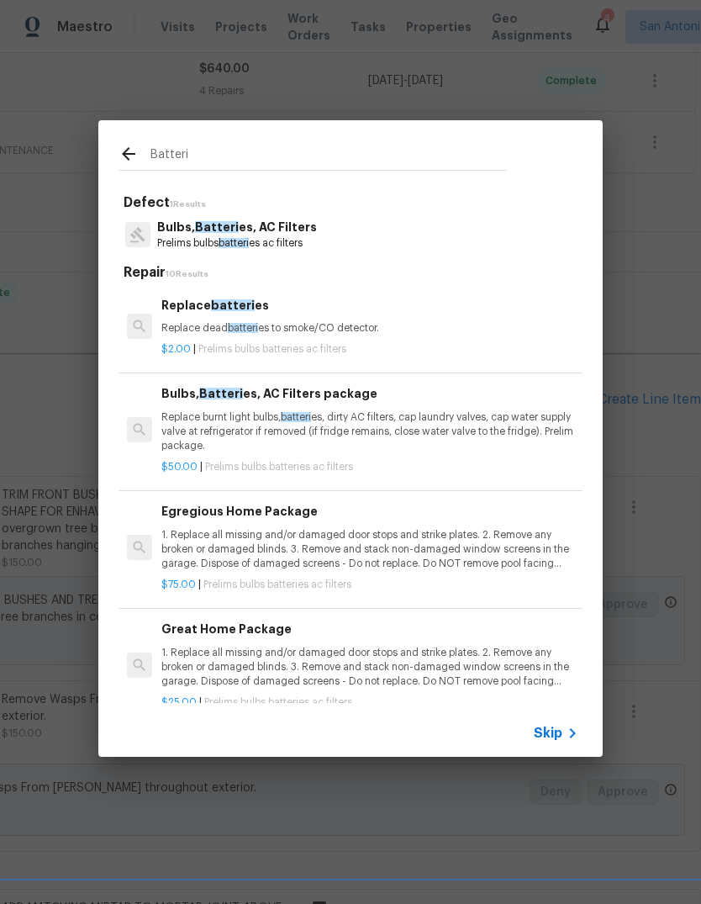
click at [328, 344] on span "Prelims bulbs batteries ac filters" at bounding box center [272, 349] width 148 height 10
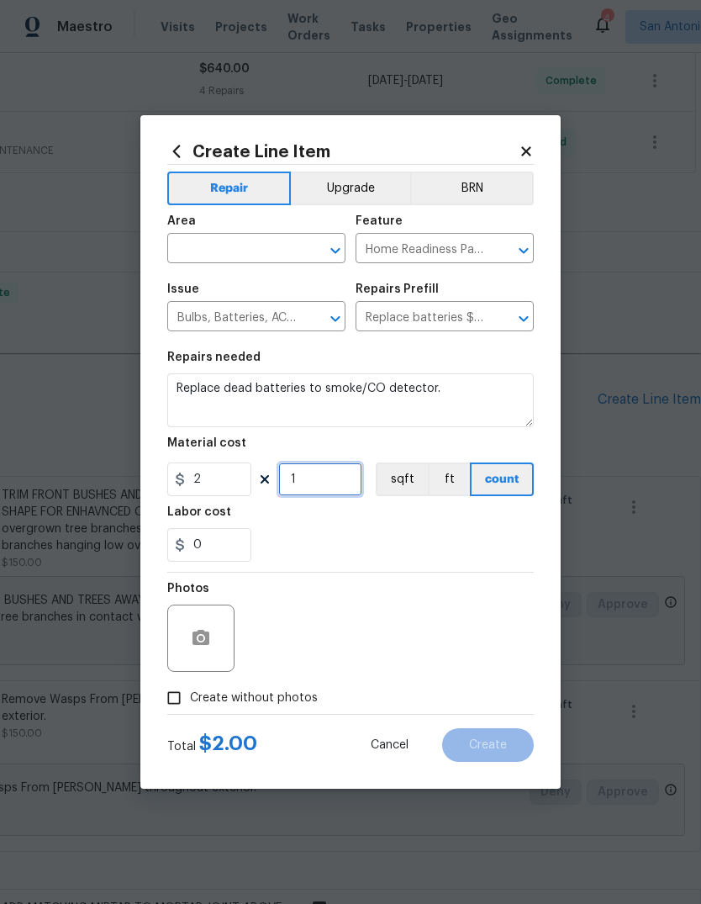
click at [331, 492] on input "1" at bounding box center [320, 480] width 84 height 34
type input "5"
click at [189, 642] on button "button" at bounding box center [201, 638] width 40 height 40
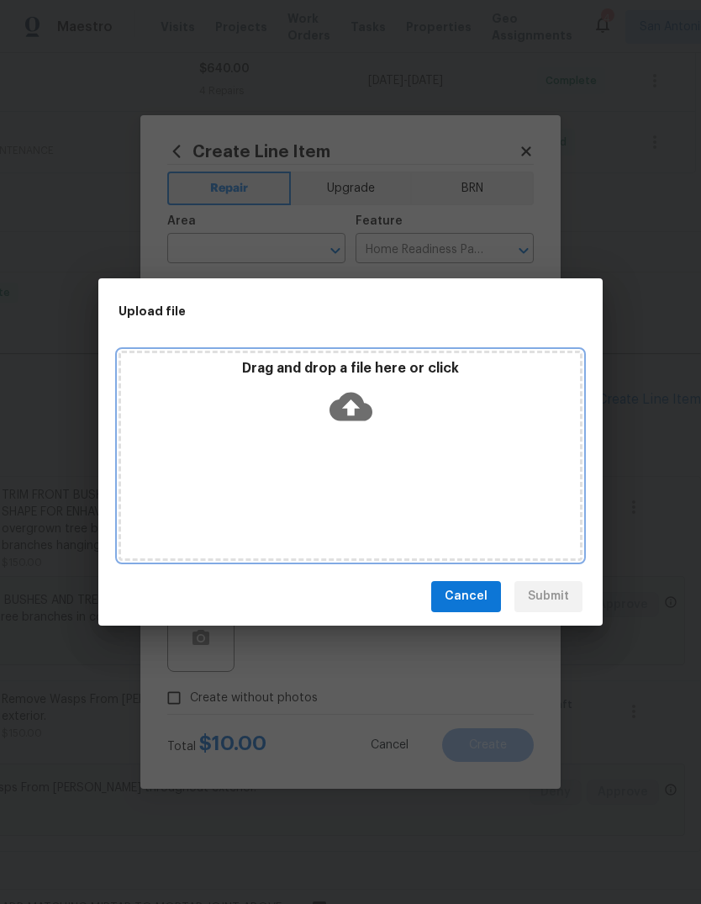
click at [352, 426] on icon at bounding box center [351, 406] width 43 height 43
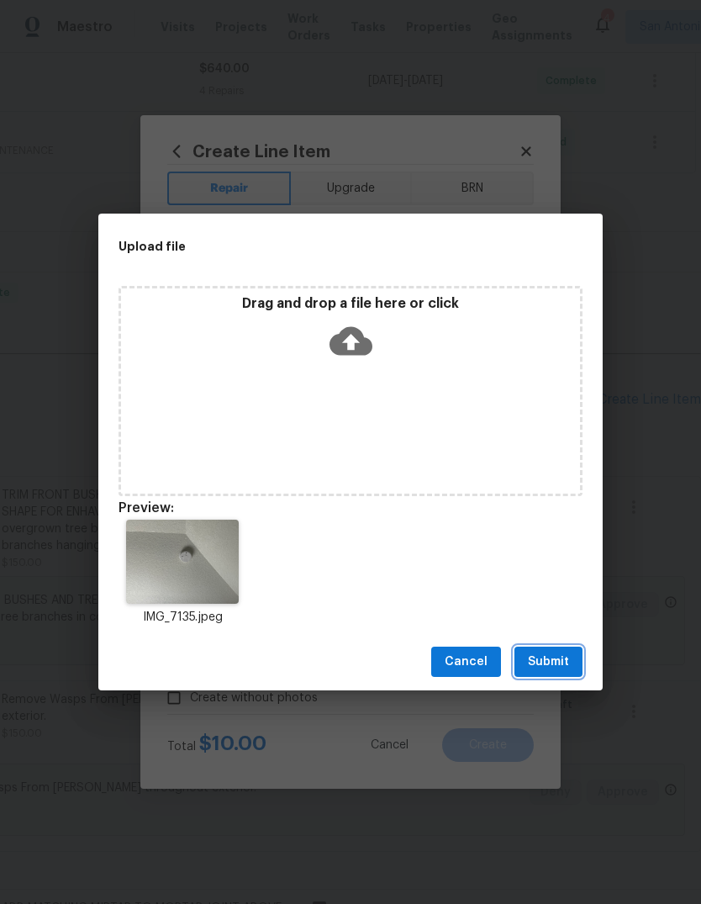
click at [559, 672] on button "Submit" at bounding box center [549, 662] width 68 height 31
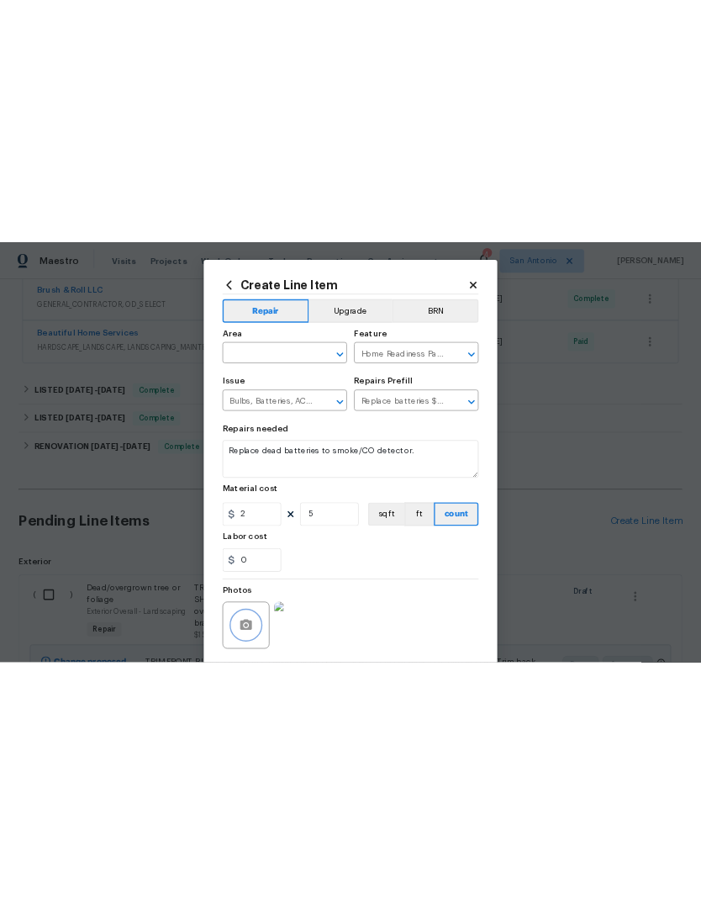
scroll to position [571, 0]
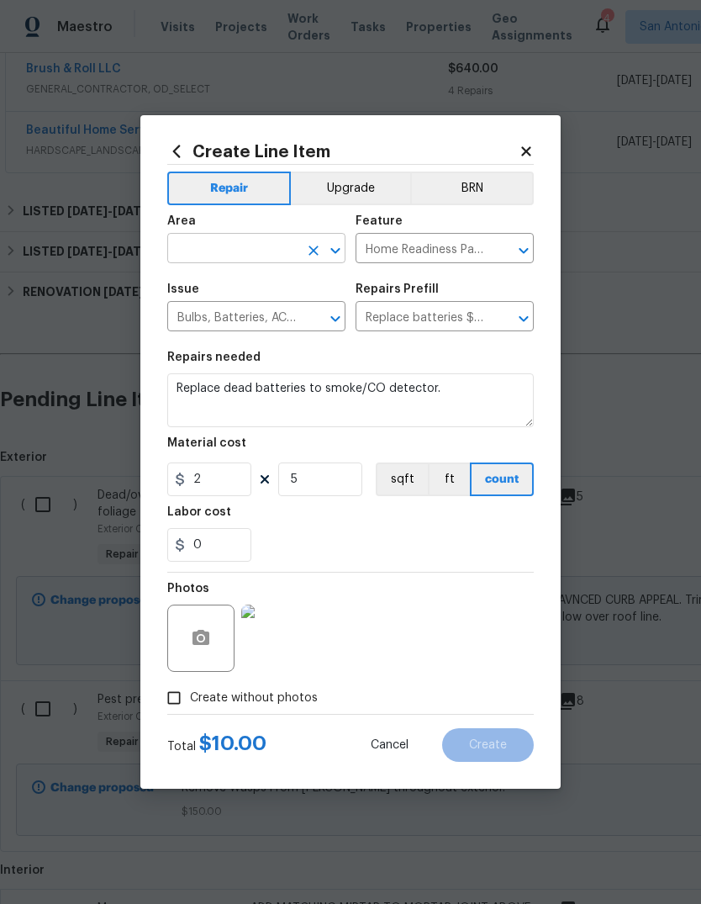
click at [203, 260] on input "text" at bounding box center [232, 250] width 131 height 26
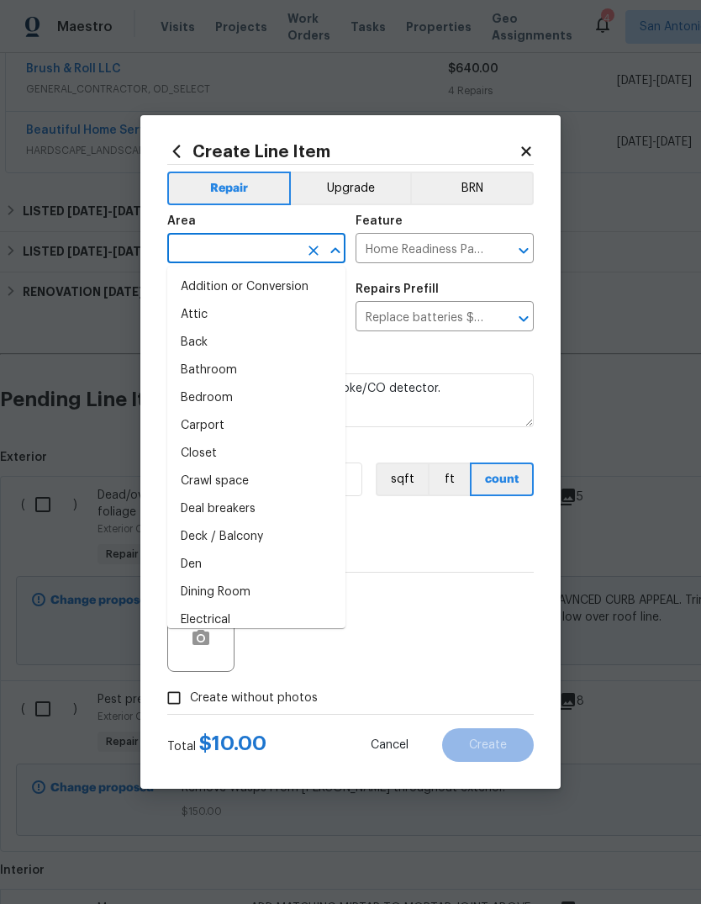
click at [510, 534] on div "0" at bounding box center [350, 545] width 367 height 34
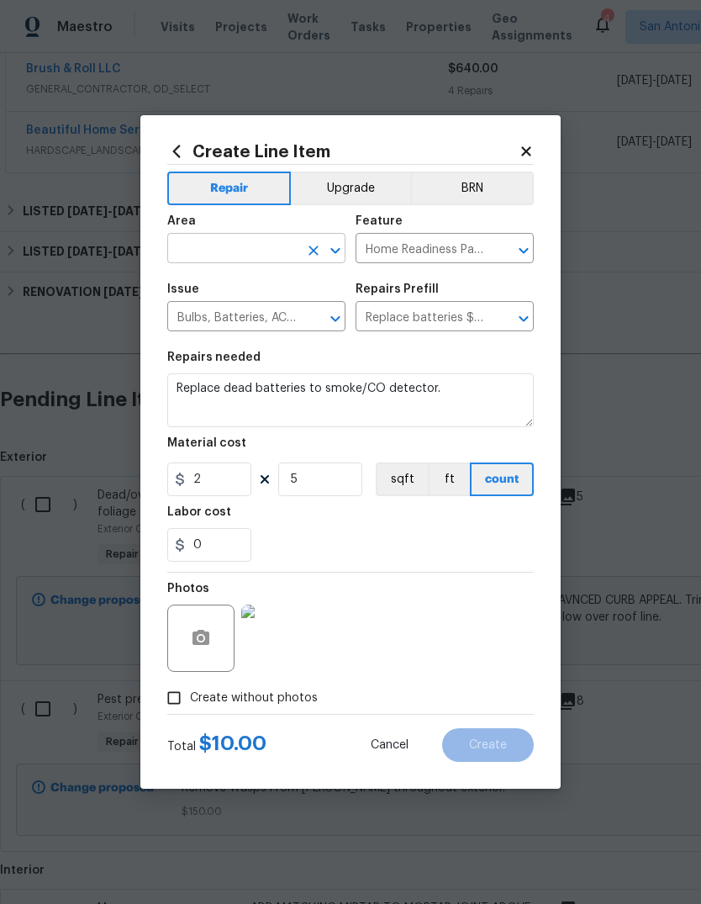
click at [219, 251] on input "text" at bounding box center [232, 250] width 131 height 26
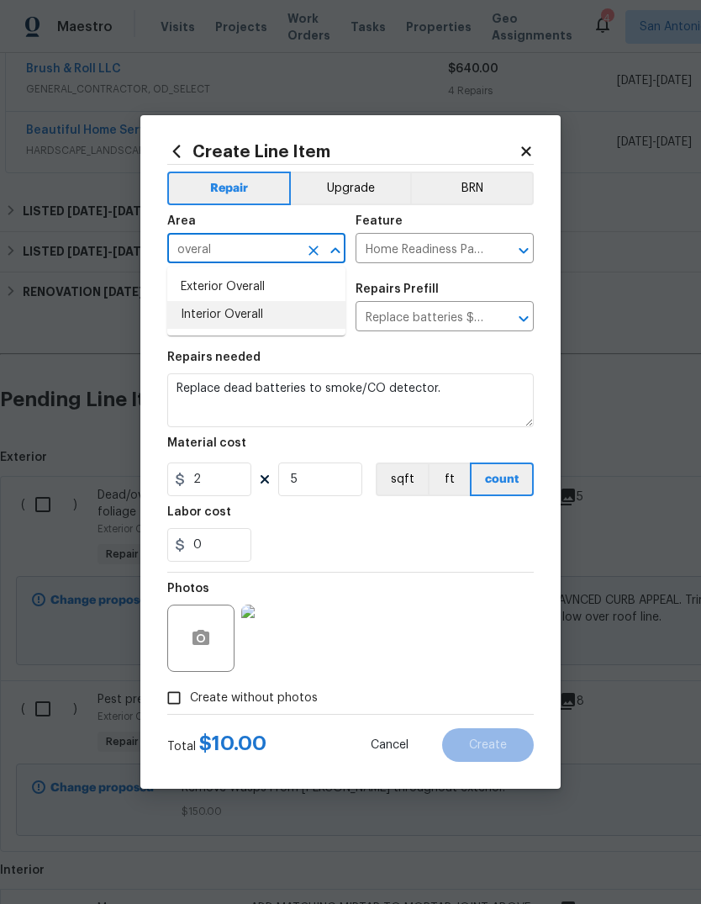
click at [212, 326] on li "Interior Overall" at bounding box center [256, 315] width 178 height 28
type input "Interior Overall"
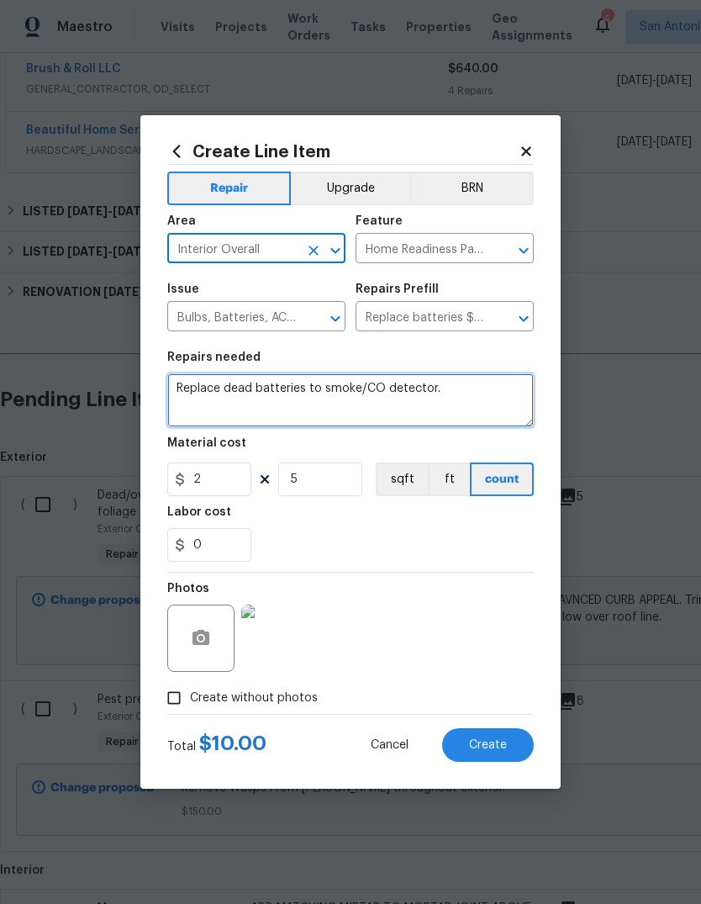
click at [170, 393] on textarea "Replace dead batteries to smoke/CO detector." at bounding box center [350, 400] width 367 height 54
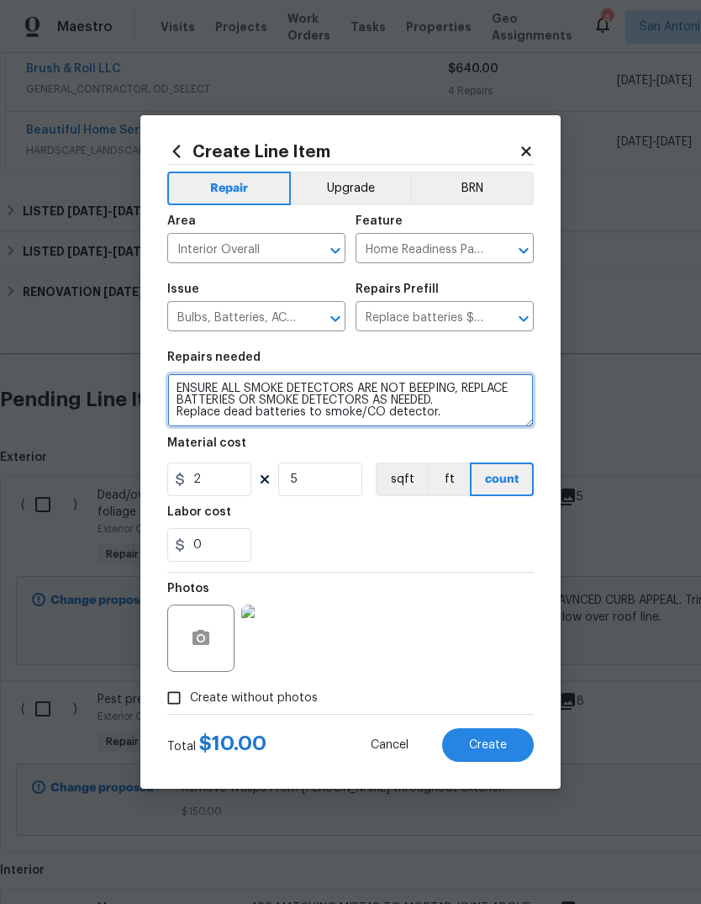
type textarea "ENSURE ALL SMOKE DETECTORS ARE NOT BEEPING, REPLACE BATTERIES OR SMOKE DETECTOR…"
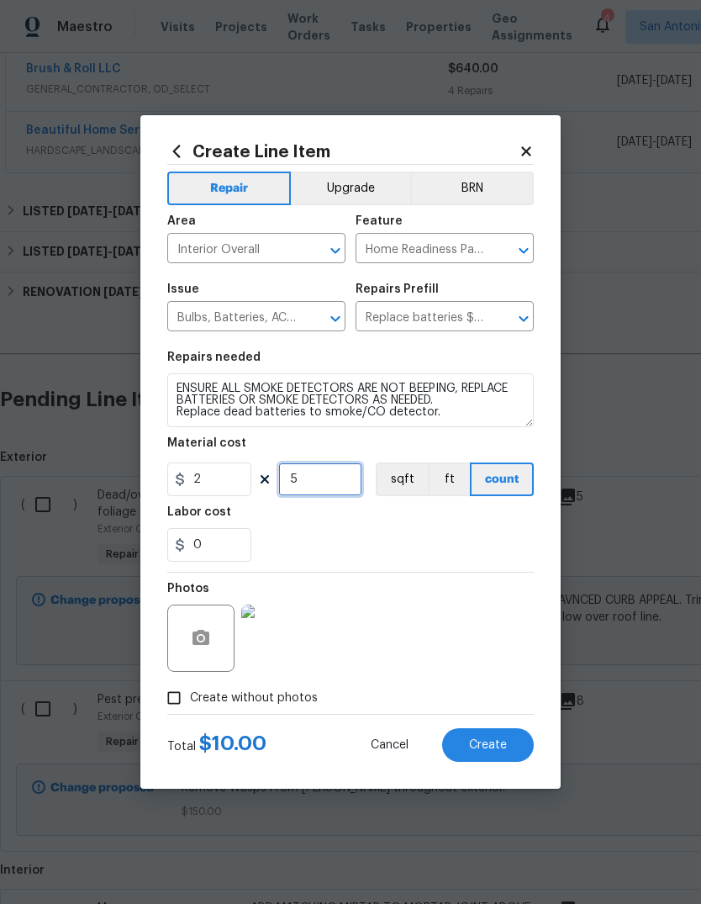
click at [310, 481] on input "5" at bounding box center [320, 480] width 84 height 34
type input "10"
click at [502, 740] on span "Create" at bounding box center [488, 745] width 38 height 13
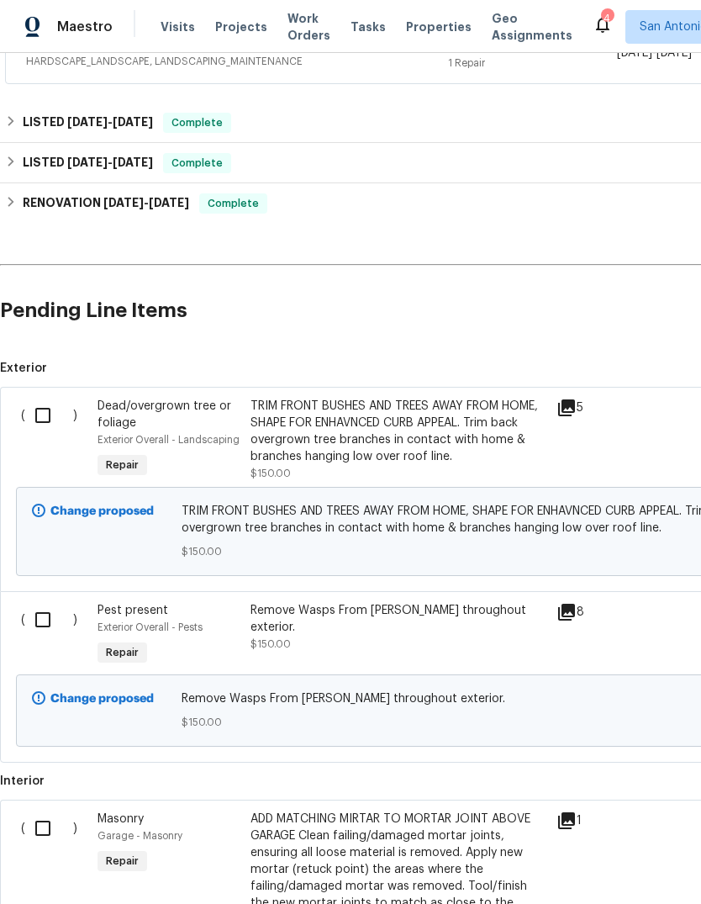
scroll to position [660, 0]
click at [38, 398] on input "checkbox" at bounding box center [49, 415] width 48 height 35
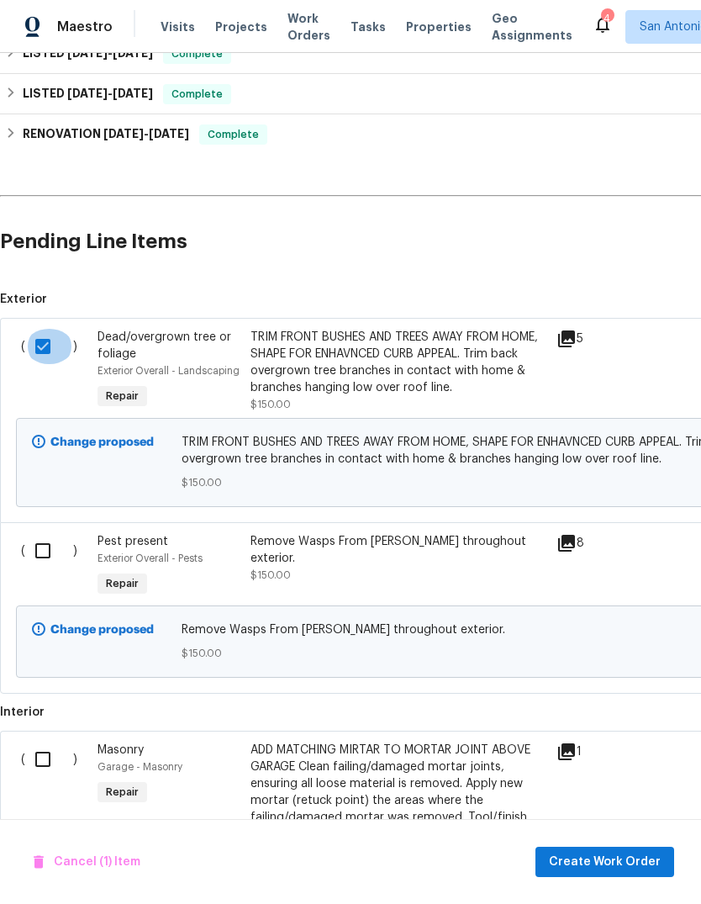
scroll to position [729, 0]
click at [39, 329] on input "checkbox" at bounding box center [49, 346] width 48 height 35
checkbox input "false"
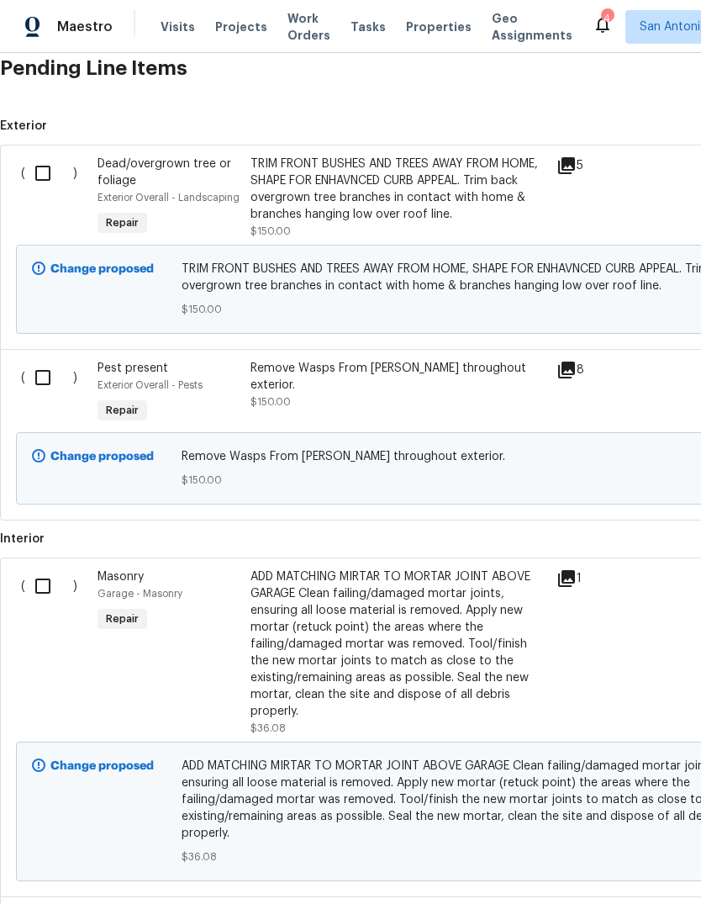
scroll to position [902, 0]
click at [41, 360] on input "checkbox" at bounding box center [49, 377] width 48 height 35
checkbox input "true"
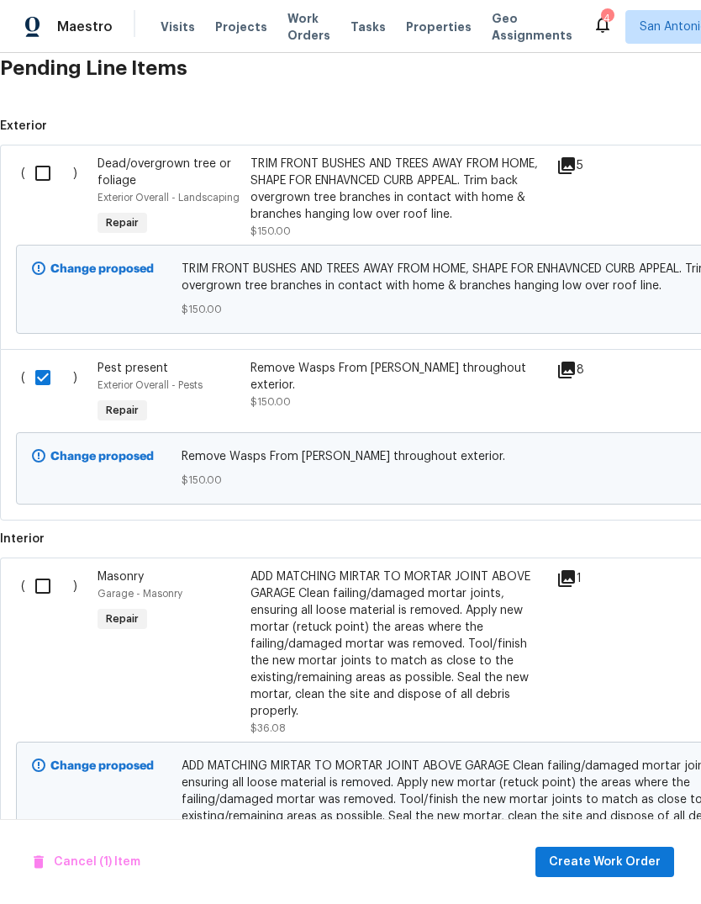
click at [41, 568] on input "checkbox" at bounding box center [49, 585] width 48 height 35
checkbox input "true"
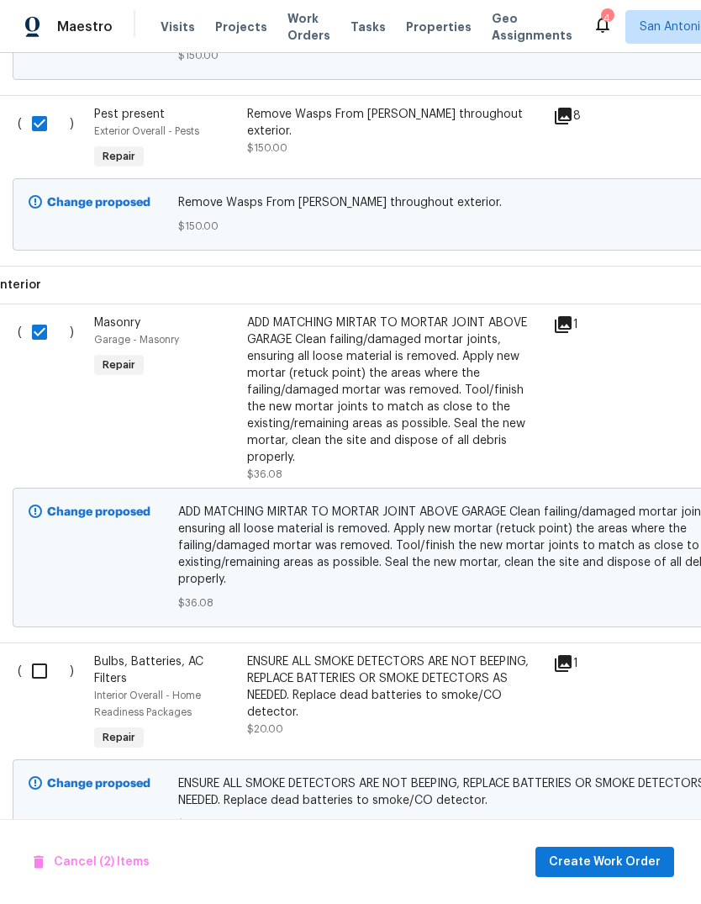
scroll to position [1155, 3]
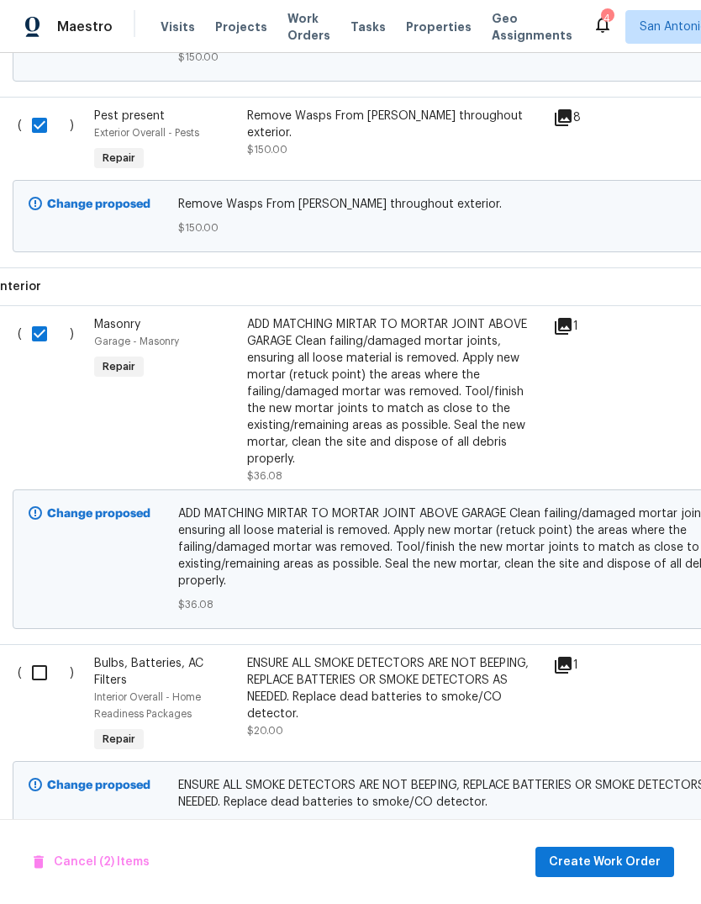
click at [37, 655] on input "checkbox" at bounding box center [46, 672] width 48 height 35
checkbox input "true"
click at [635, 864] on span "Create Work Order" at bounding box center [605, 862] width 112 height 21
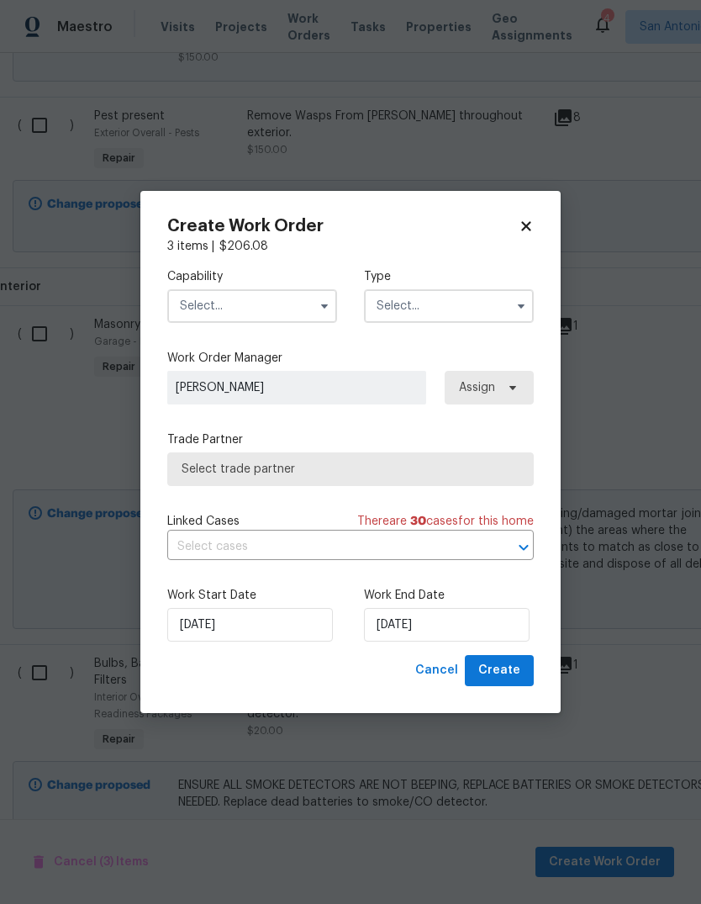
checkbox input "false"
click at [227, 298] on input "text" at bounding box center [252, 306] width 170 height 34
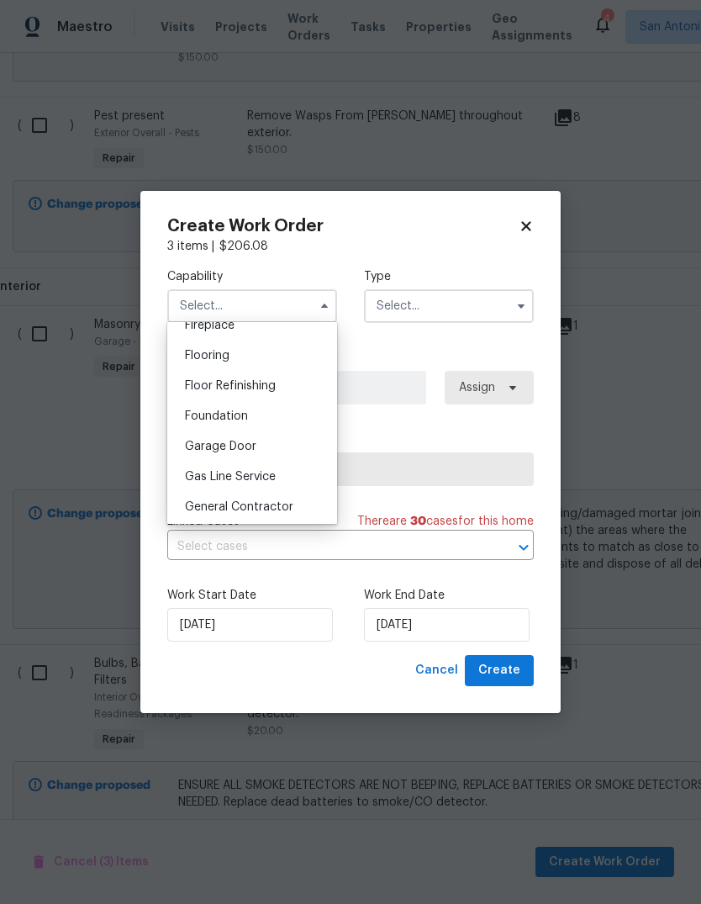
scroll to position [659, 0]
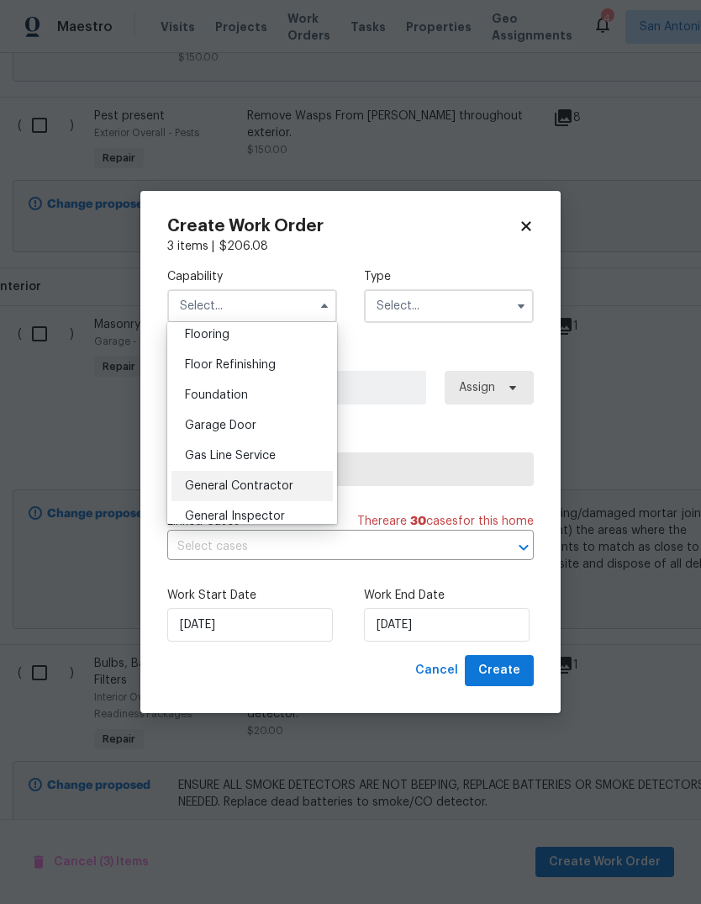
click at [210, 492] on div "General Contractor" at bounding box center [252, 486] width 161 height 30
type input "General Contractor"
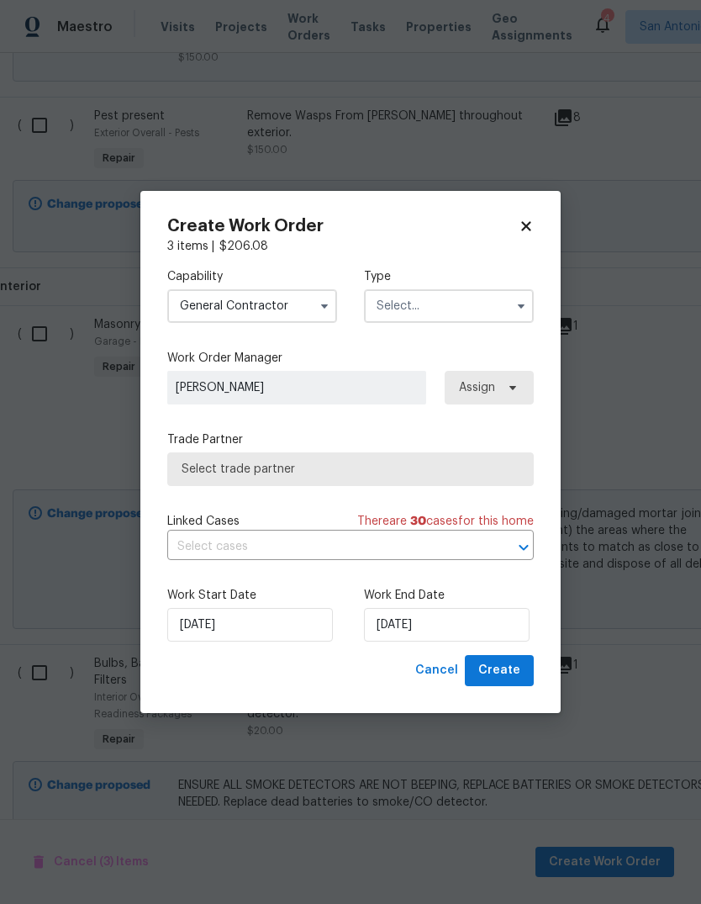
click at [445, 315] on input "text" at bounding box center [449, 306] width 170 height 34
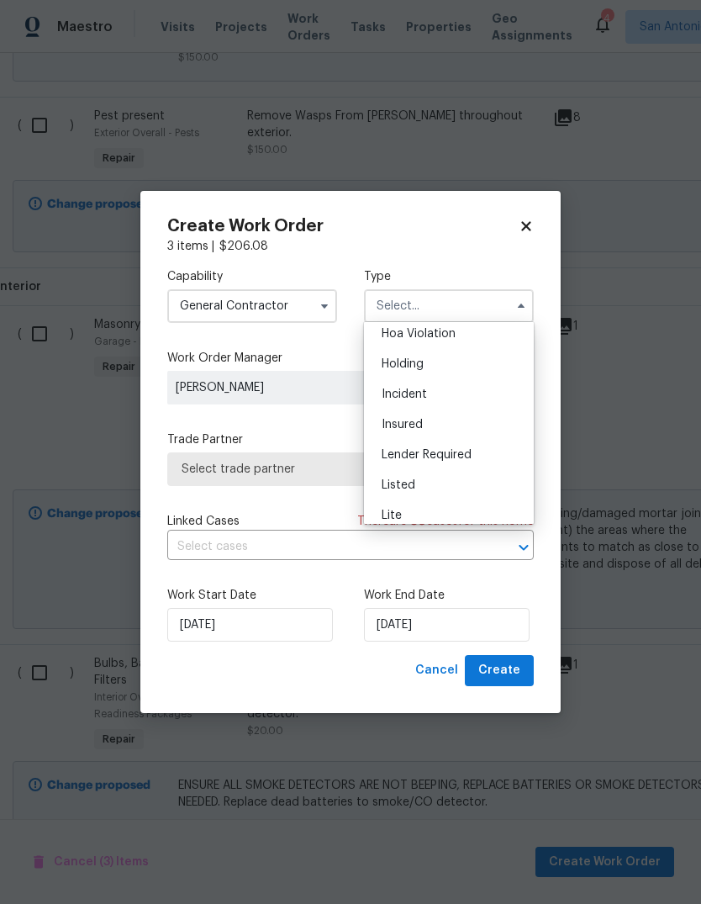
scroll to position [42, 0]
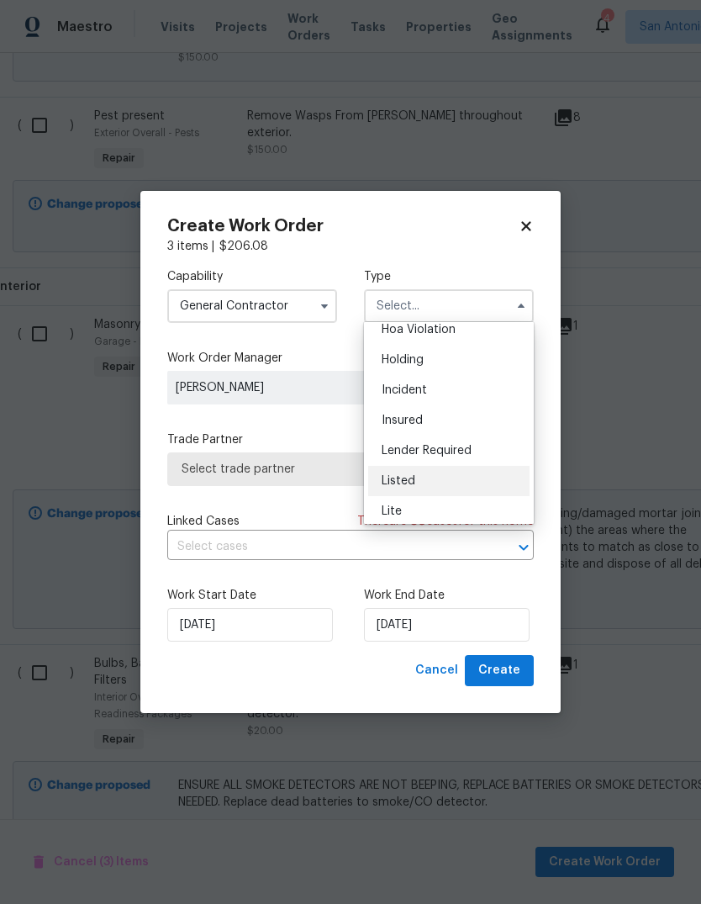
click at [459, 482] on div "Listed" at bounding box center [448, 481] width 161 height 30
type input "Listed"
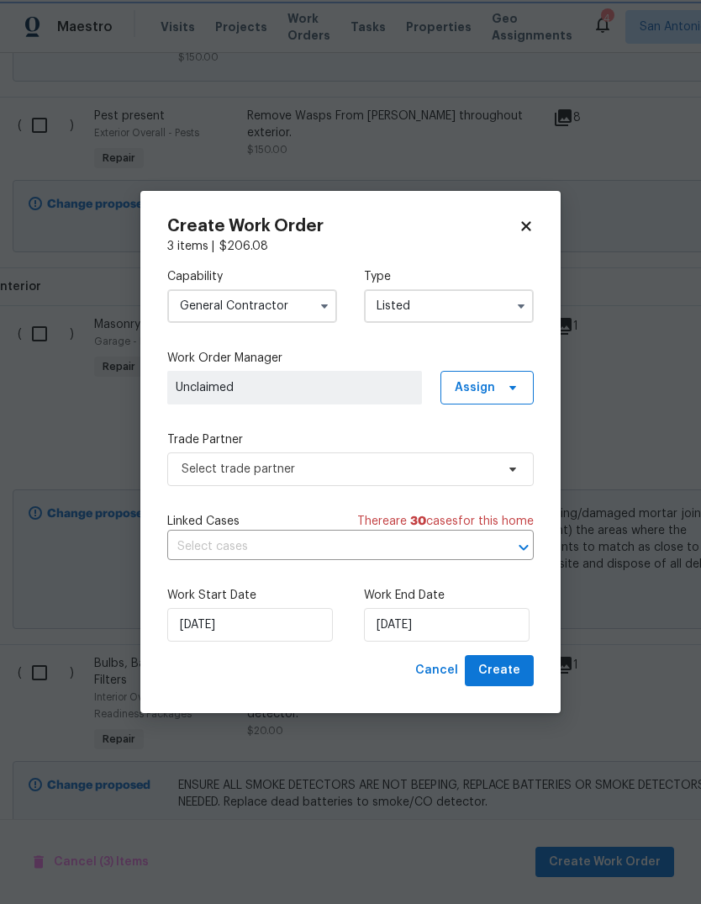
scroll to position [0, 0]
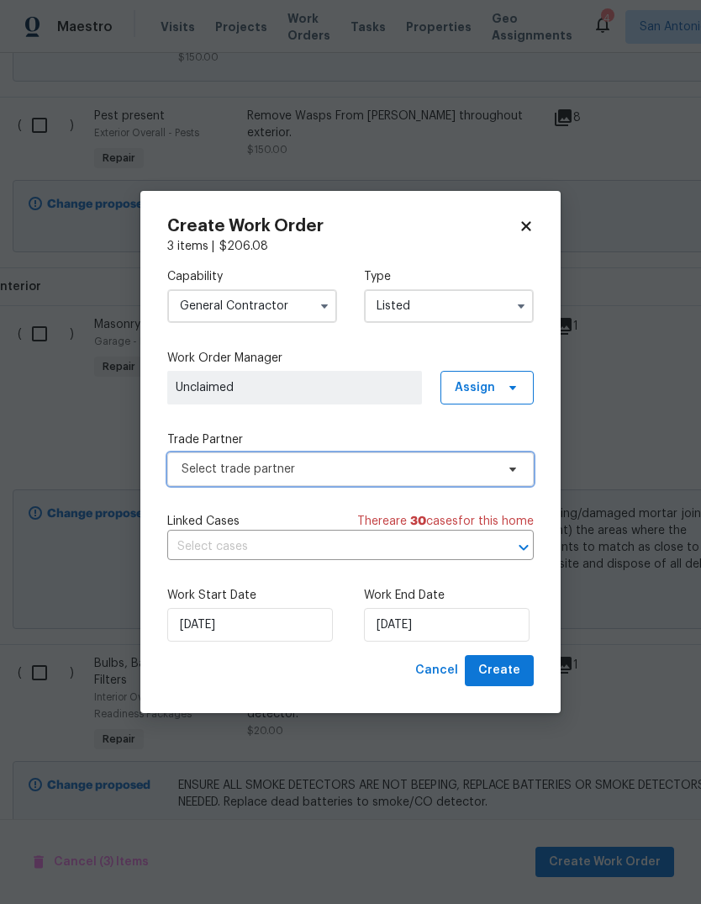
click at [430, 475] on span "Select trade partner" at bounding box center [339, 469] width 314 height 17
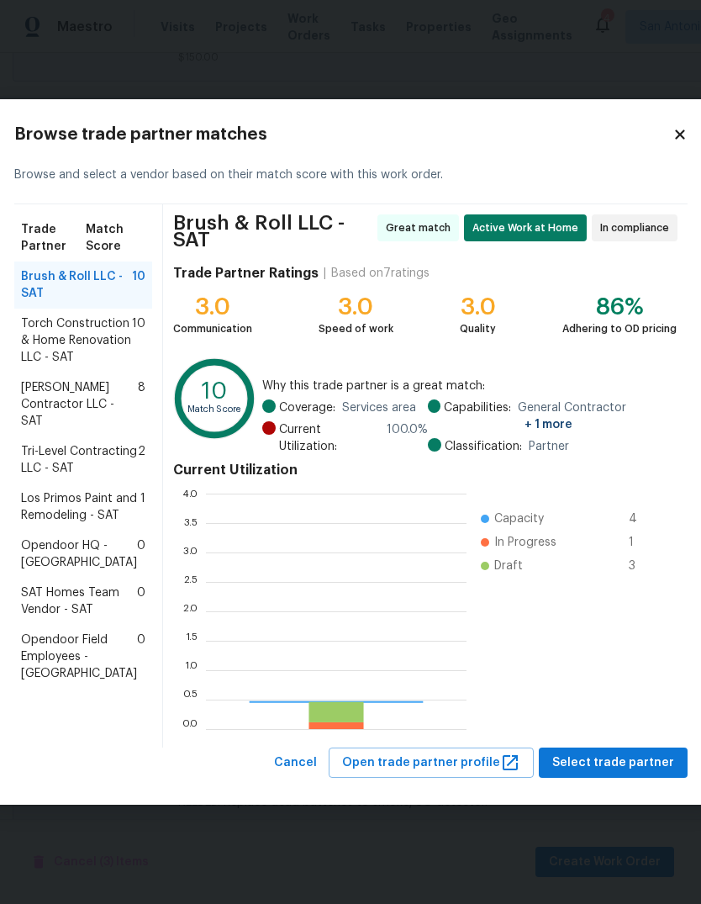
scroll to position [235, 261]
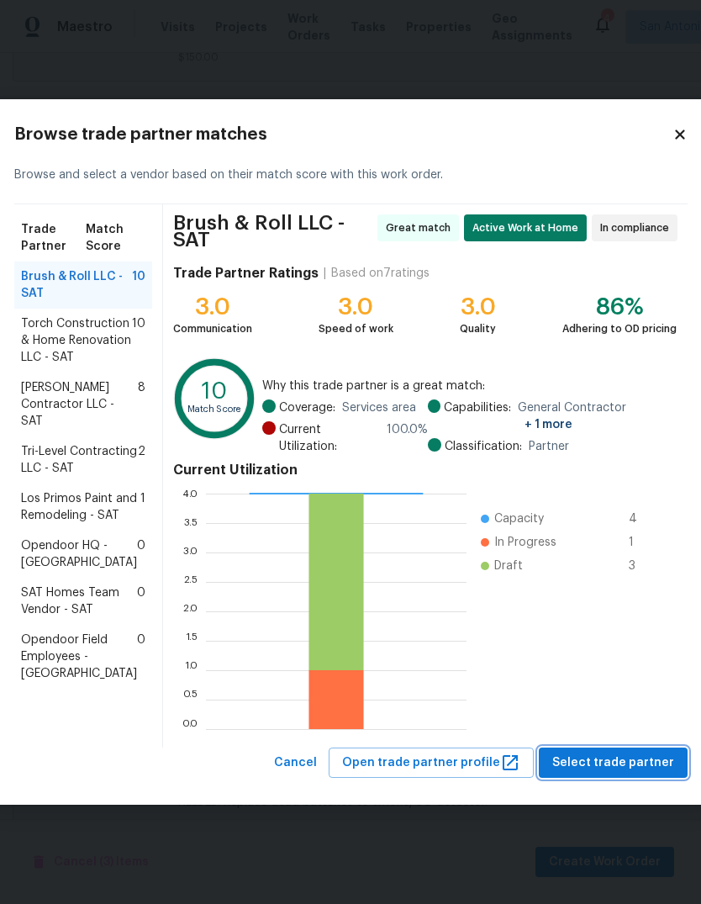
click at [632, 774] on span "Select trade partner" at bounding box center [613, 763] width 122 height 21
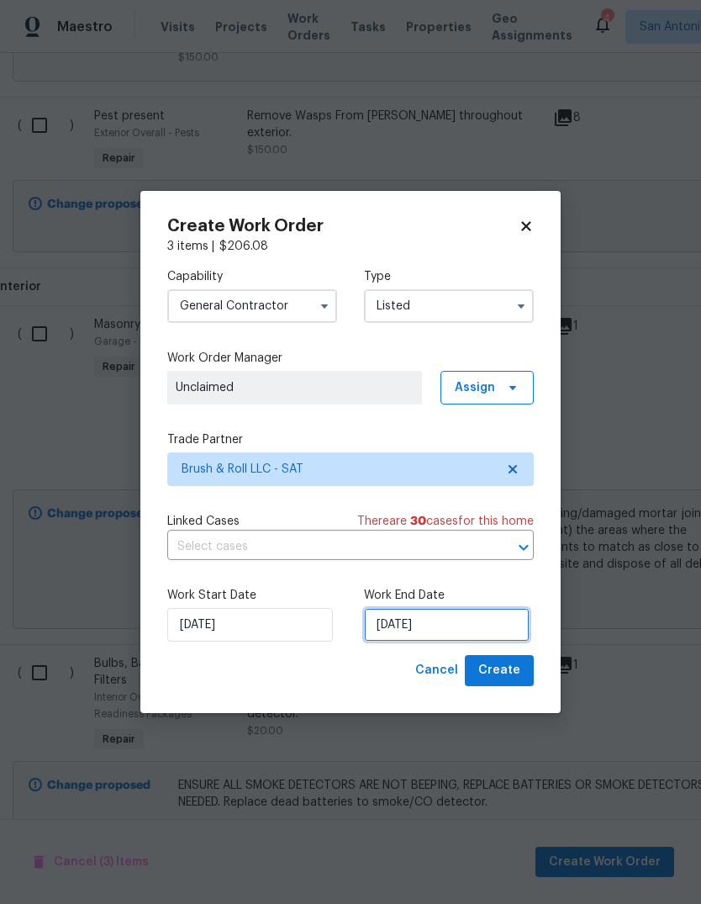
click at [449, 627] on input "8/20/2025" at bounding box center [447, 625] width 166 height 34
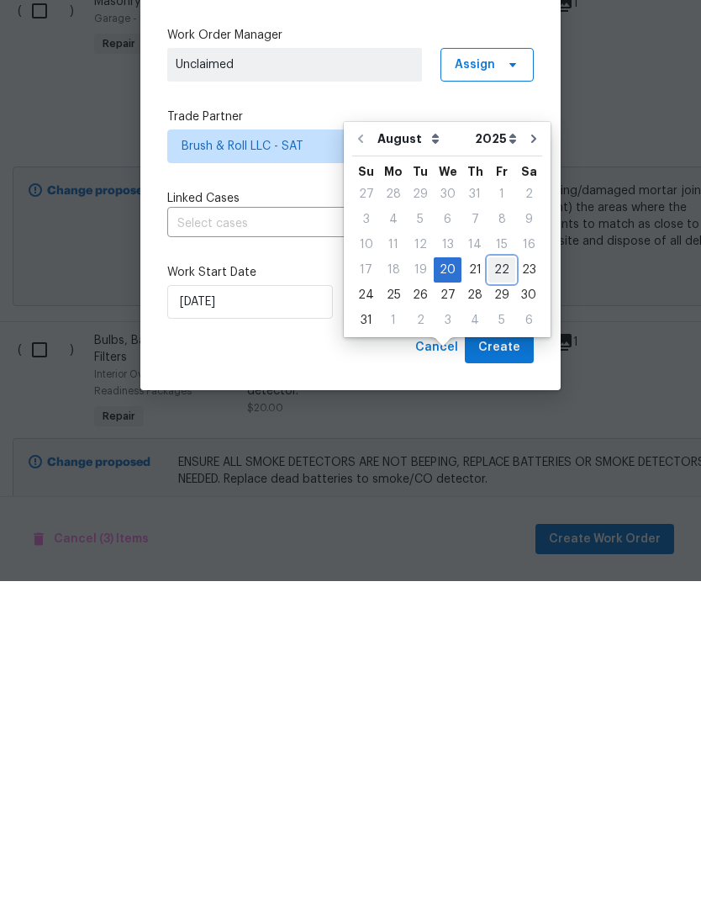
click at [499, 581] on div "22" at bounding box center [502, 593] width 27 height 24
type input "8/22/2025"
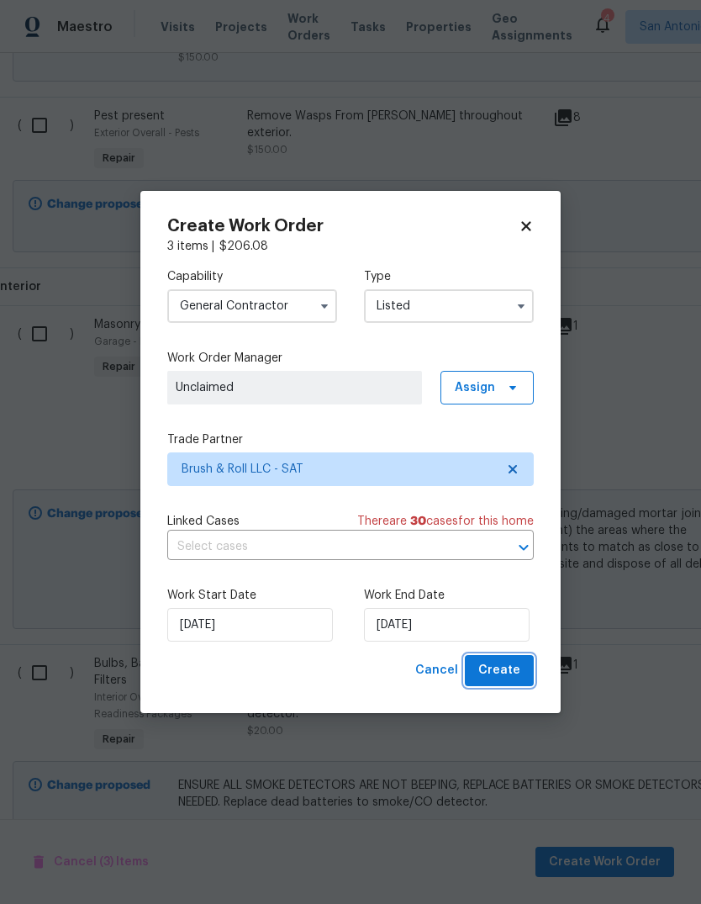
click at [518, 668] on span "Create" at bounding box center [499, 670] width 42 height 21
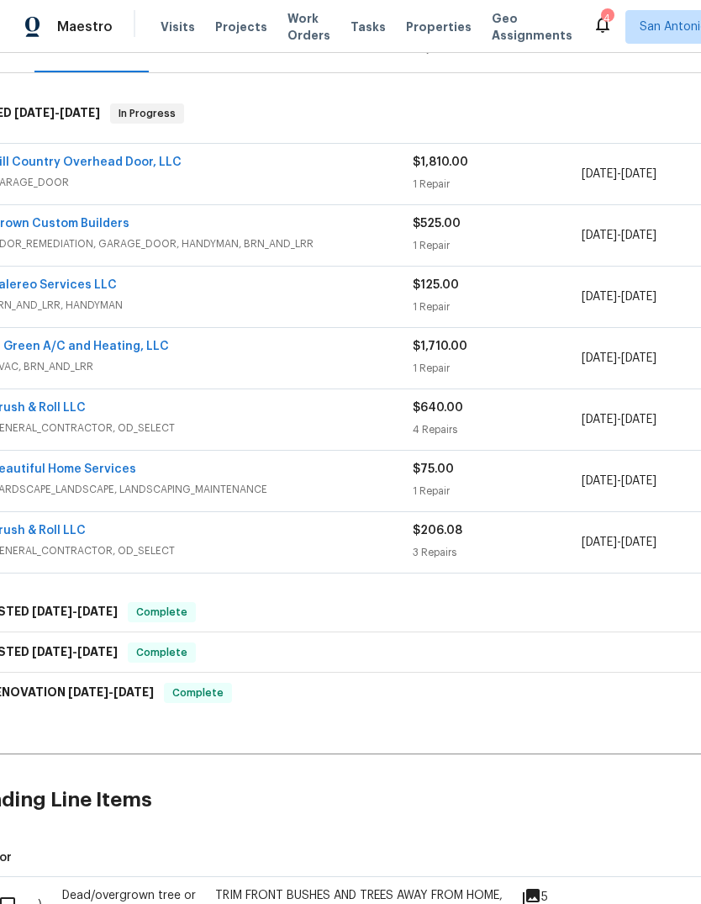
scroll to position [232, 34]
click at [54, 463] on link "Beautiful Home Services" at bounding box center [64, 469] width 145 height 12
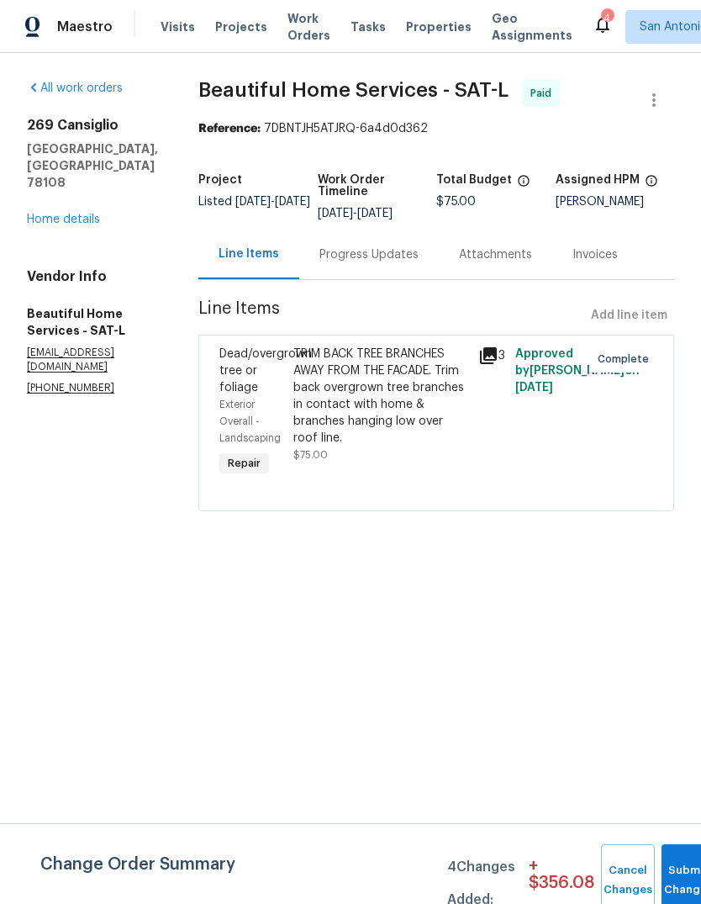
click at [391, 401] on div "TRIM BACK TREE BRANCHES AWAY FROM THE FACADE. Trim back overgrown tree branches…" at bounding box center [380, 396] width 175 height 101
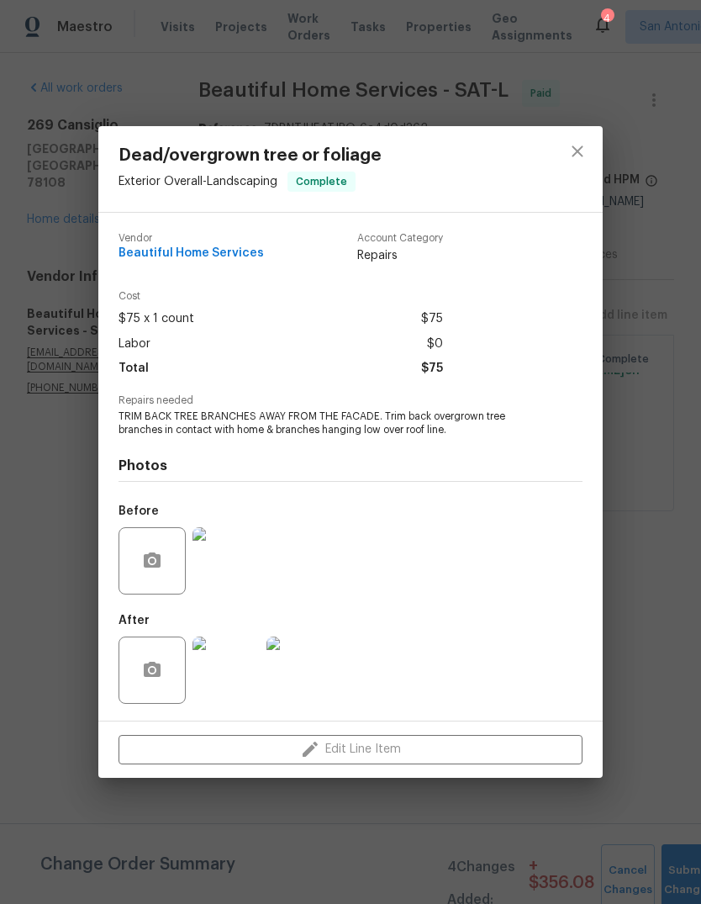
click at [225, 574] on img at bounding box center [226, 560] width 67 height 67
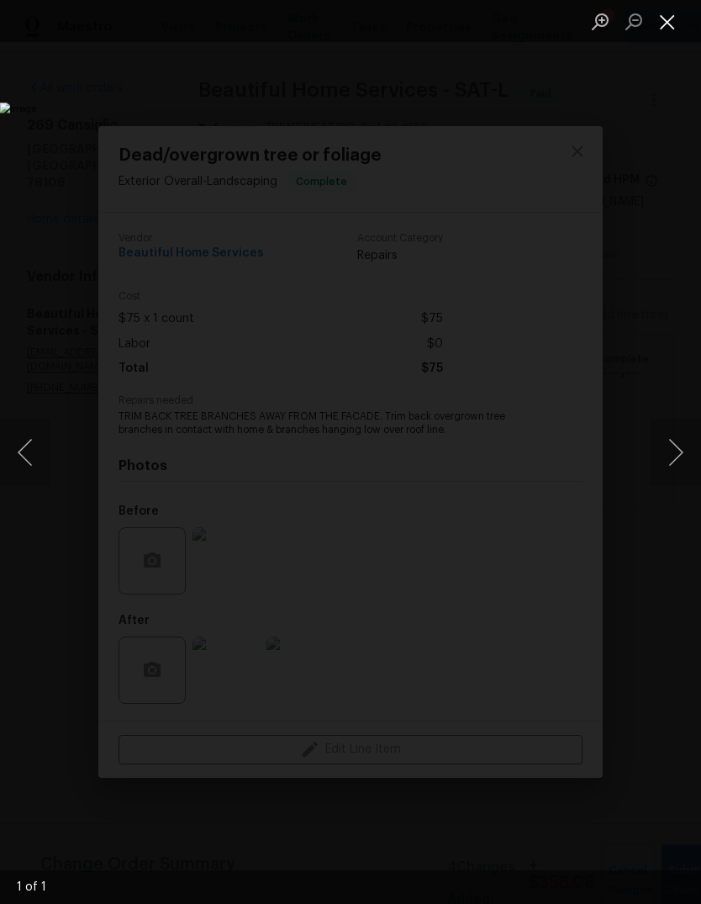
click at [674, 27] on button "Close lightbox" at bounding box center [668, 21] width 34 height 29
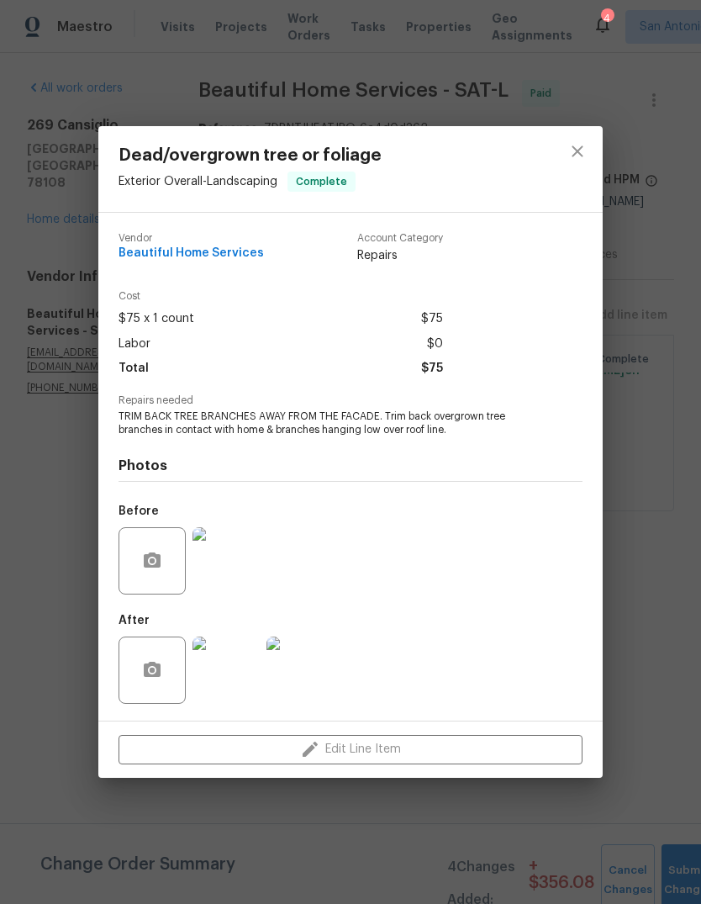
click at [219, 679] on img at bounding box center [226, 670] width 67 height 67
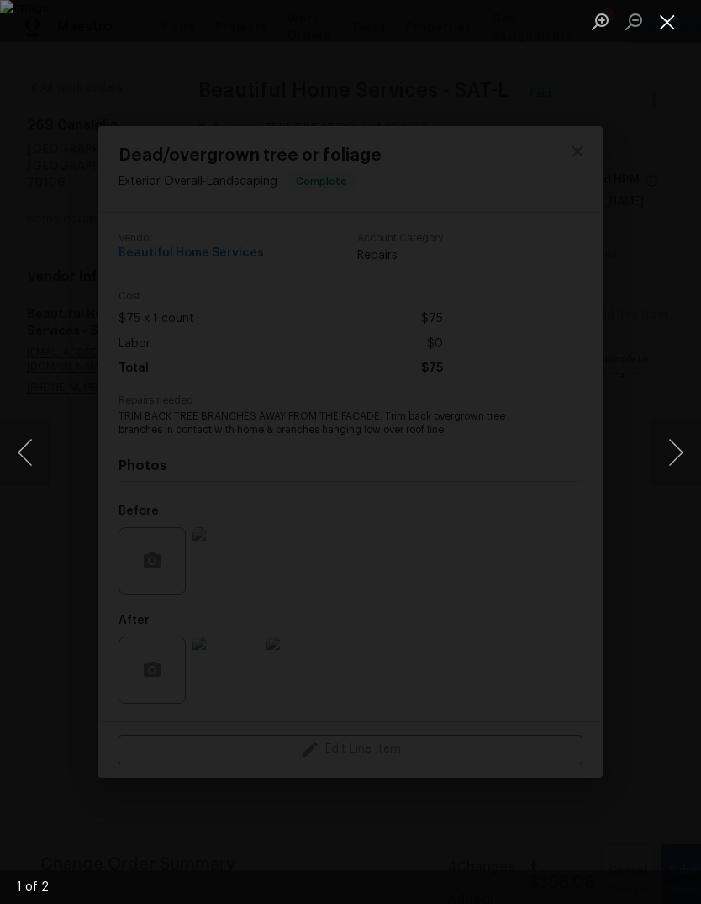
click at [675, 29] on button "Close lightbox" at bounding box center [668, 21] width 34 height 29
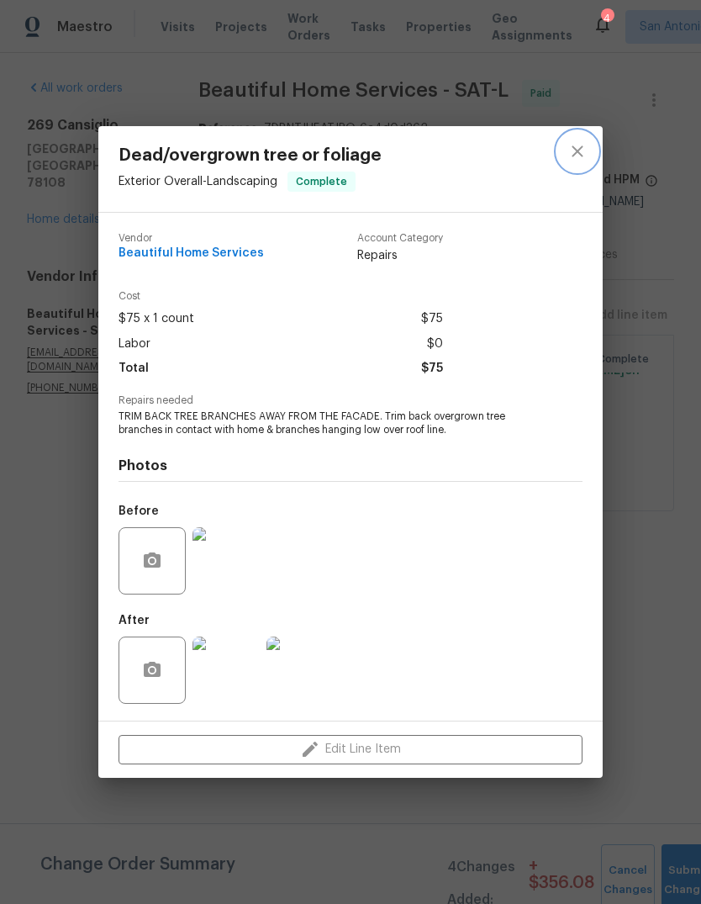
click at [584, 166] on button "close" at bounding box center [578, 151] width 40 height 40
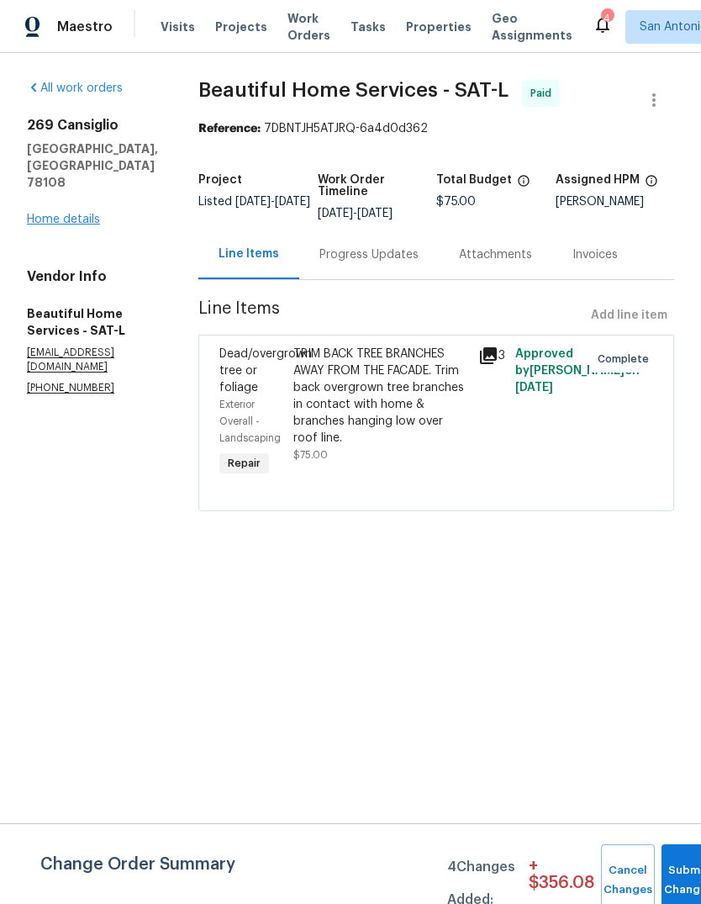
click at [49, 214] on link "Home details" at bounding box center [63, 220] width 73 height 12
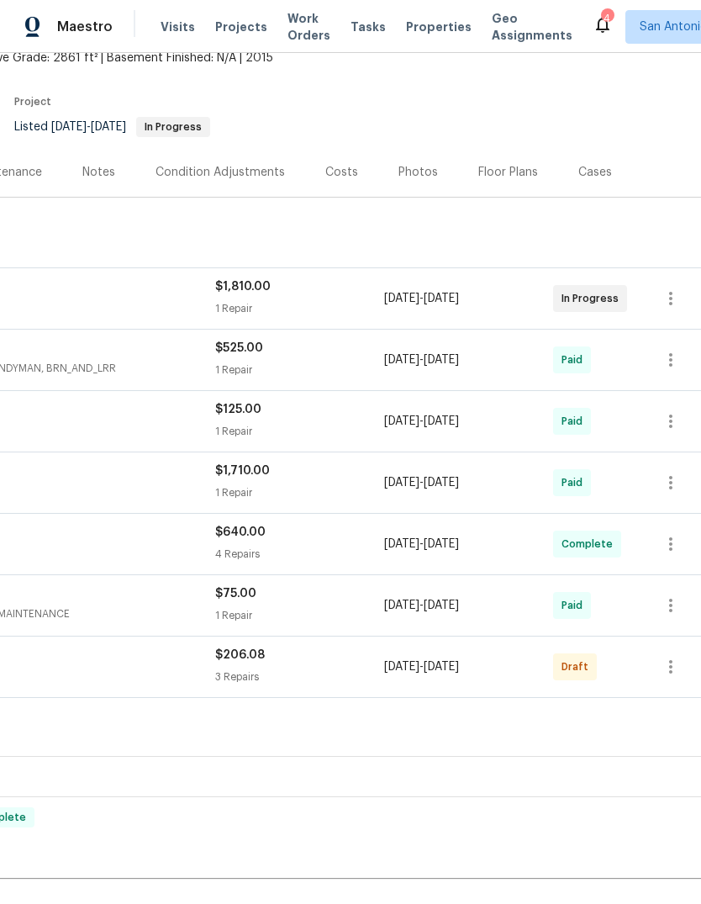
scroll to position [114, 233]
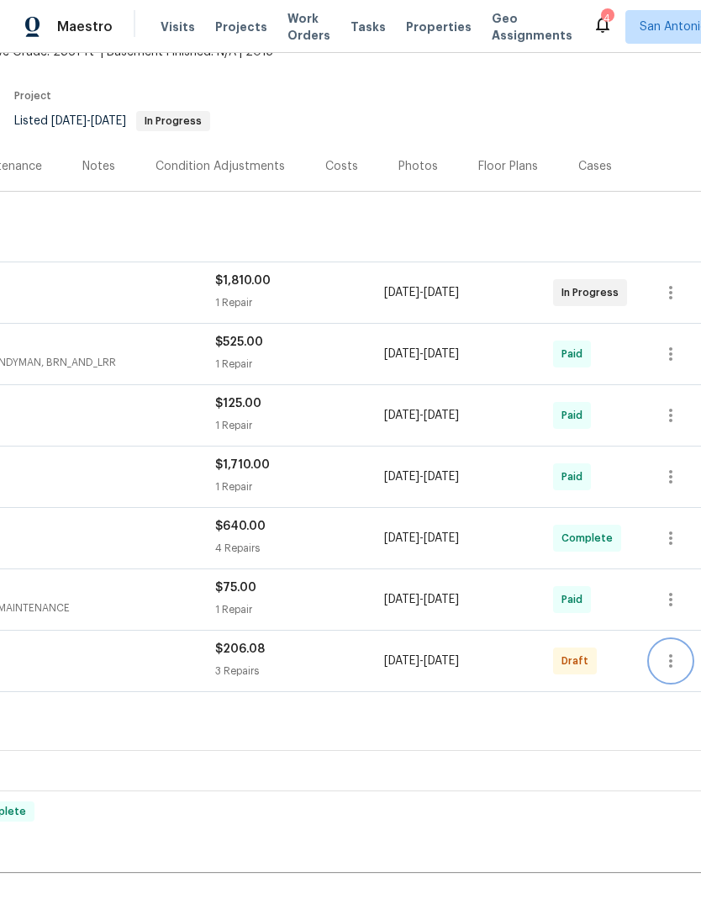
click at [672, 651] on icon "button" at bounding box center [671, 661] width 20 height 20
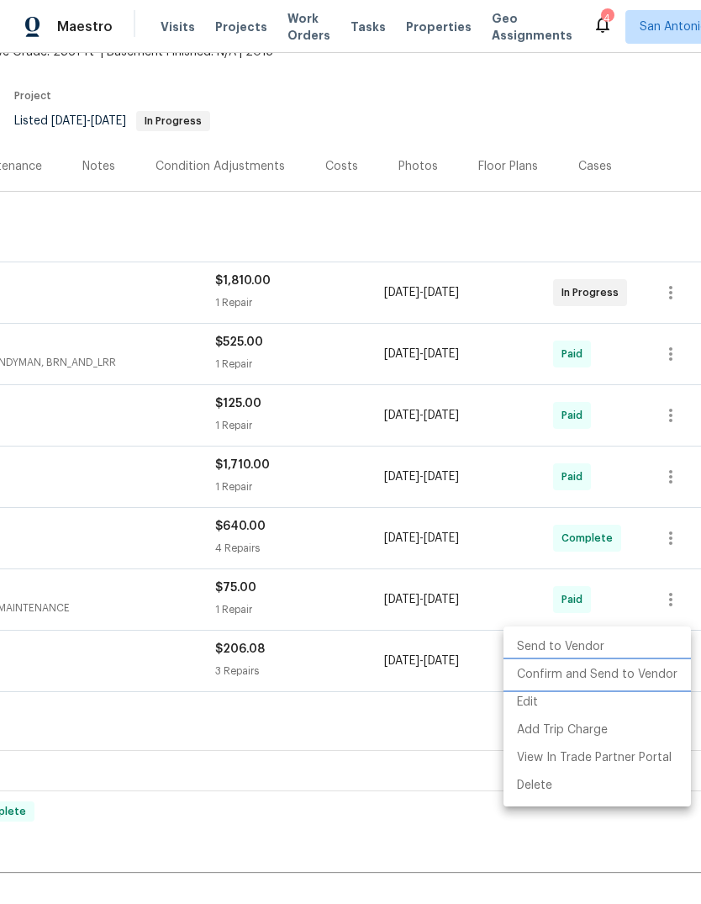
click at [625, 677] on li "Confirm and Send to Vendor" at bounding box center [598, 675] width 188 height 28
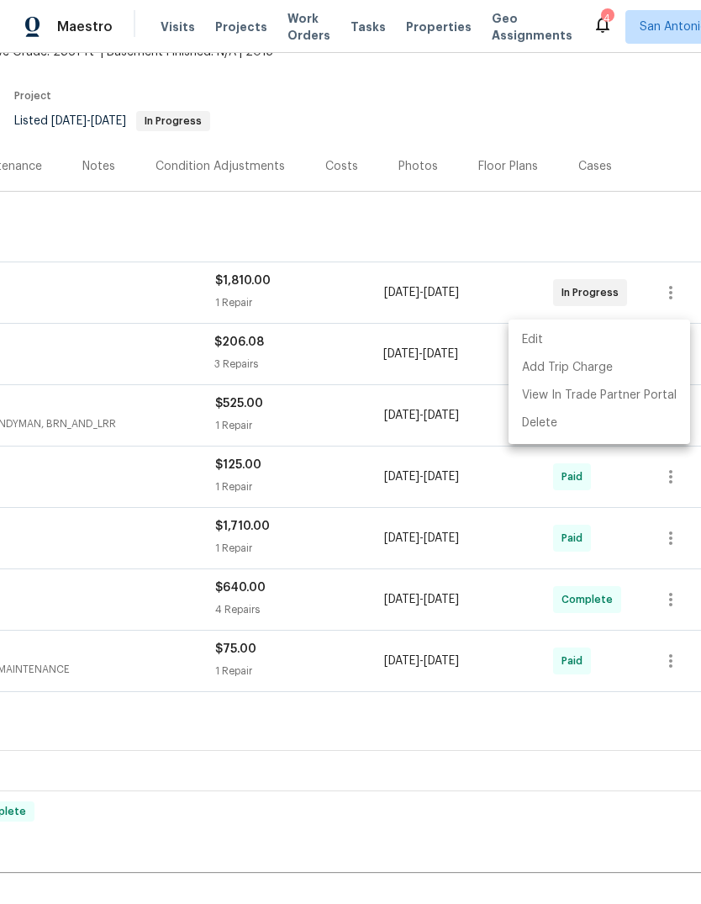
click at [477, 720] on div at bounding box center [350, 452] width 701 height 904
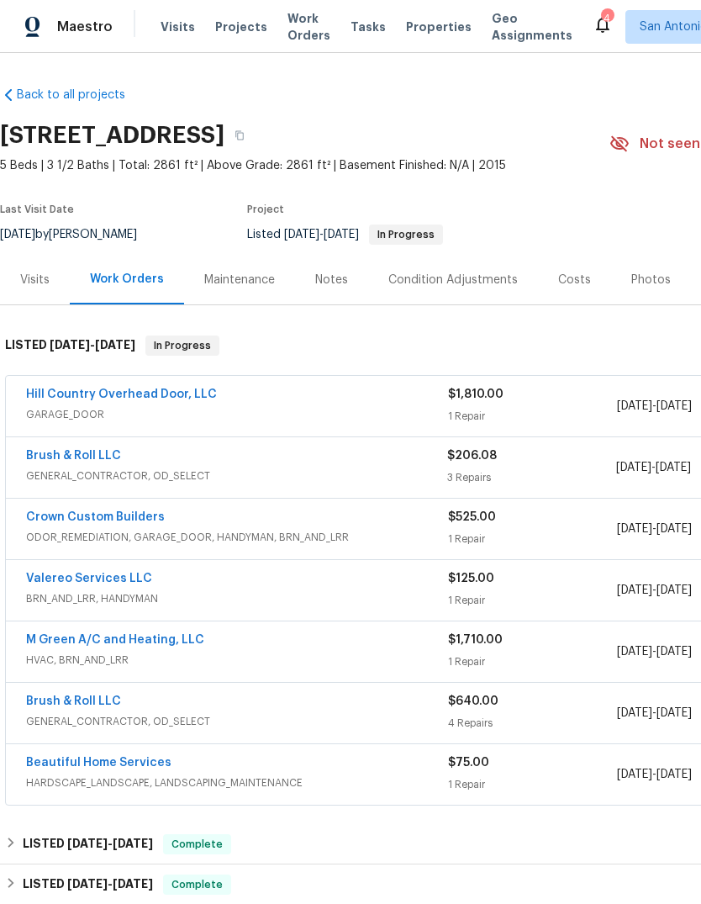
scroll to position [0, 0]
click at [73, 456] on link "Brush & Roll LLC" at bounding box center [73, 456] width 95 height 12
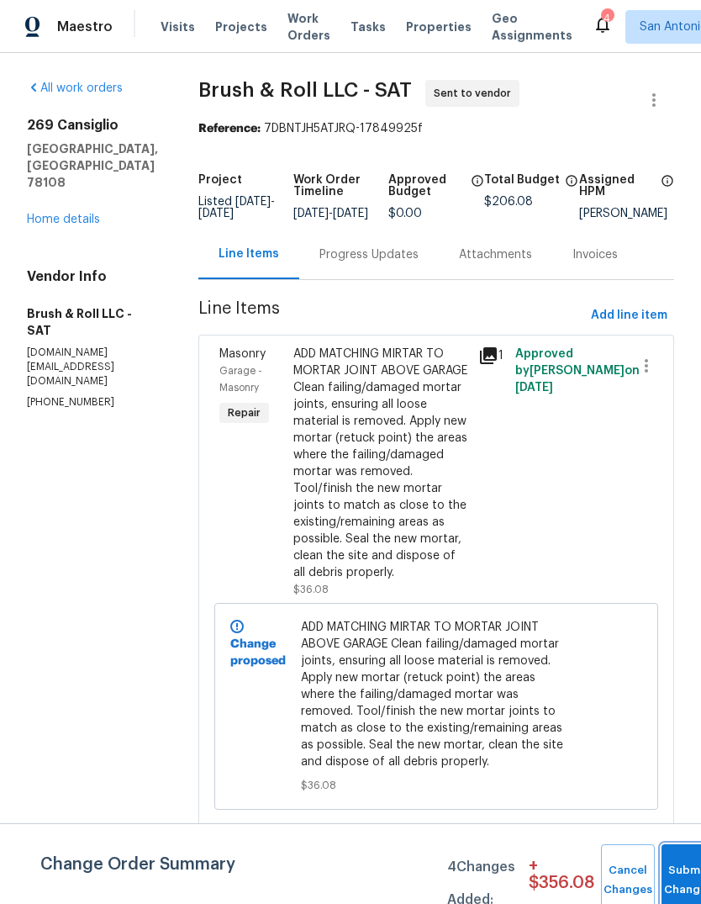
click at [683, 876] on button "Submit Changes" at bounding box center [689, 880] width 54 height 72
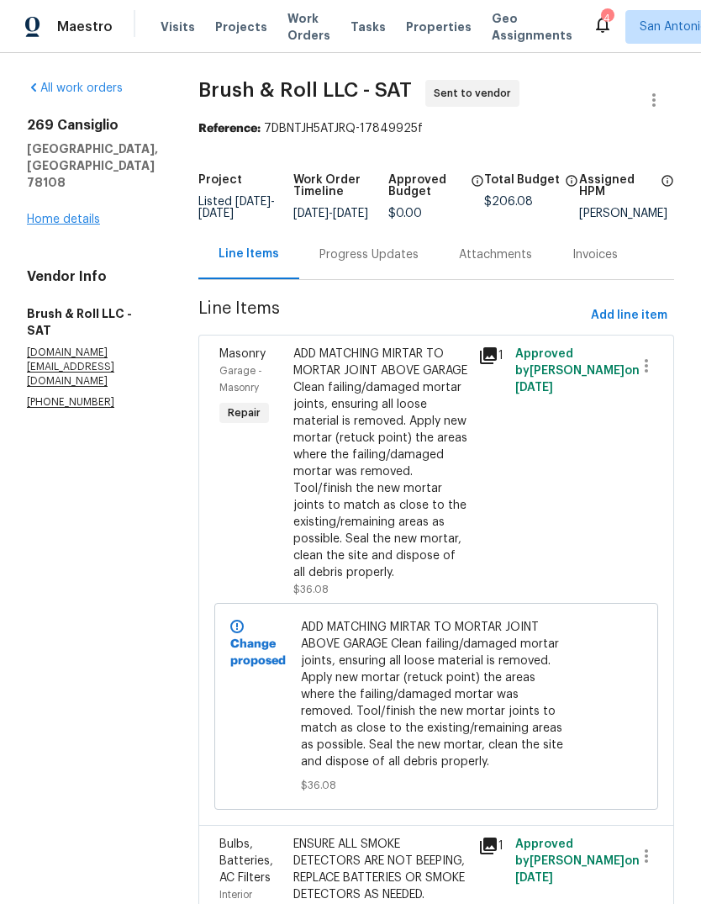
click at [45, 214] on link "Home details" at bounding box center [63, 220] width 73 height 12
